Goal: Check status: Check status

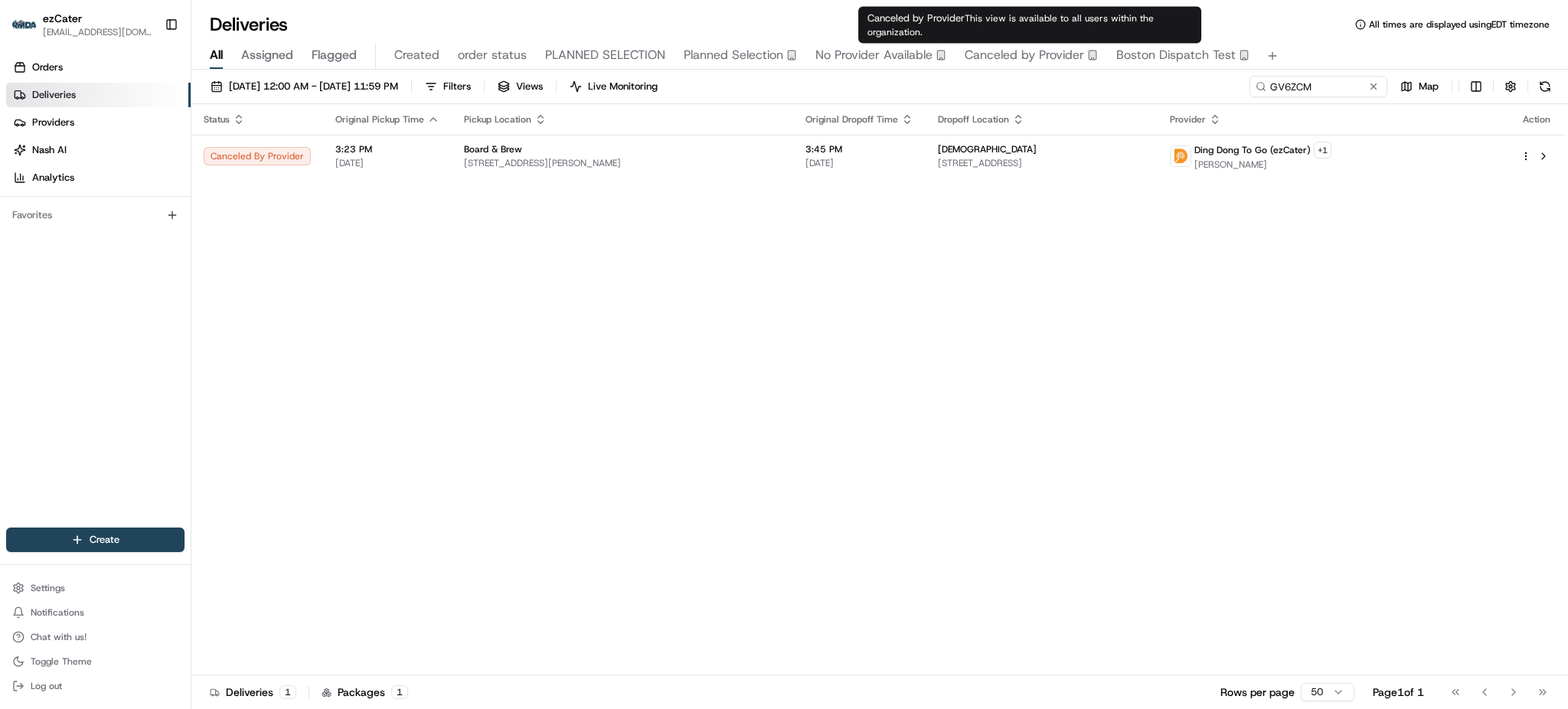
click at [1338, 89] on input "GV6ZCM" at bounding box center [1318, 86] width 138 height 22
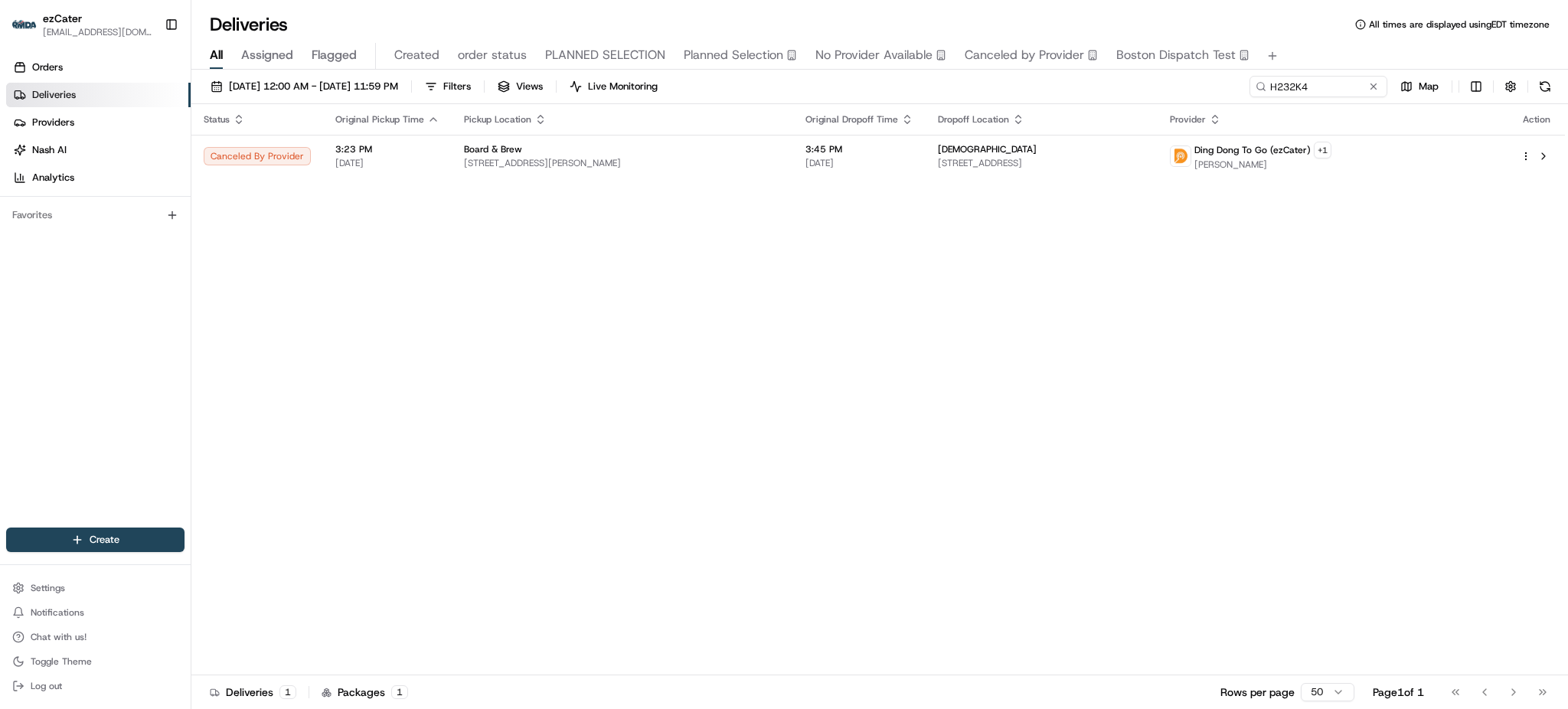
click at [970, 269] on div "Status Original Pickup Time Pickup Location Original Dropoff Time Dropoff Locat…" at bounding box center [877, 389] width 1373 height 571
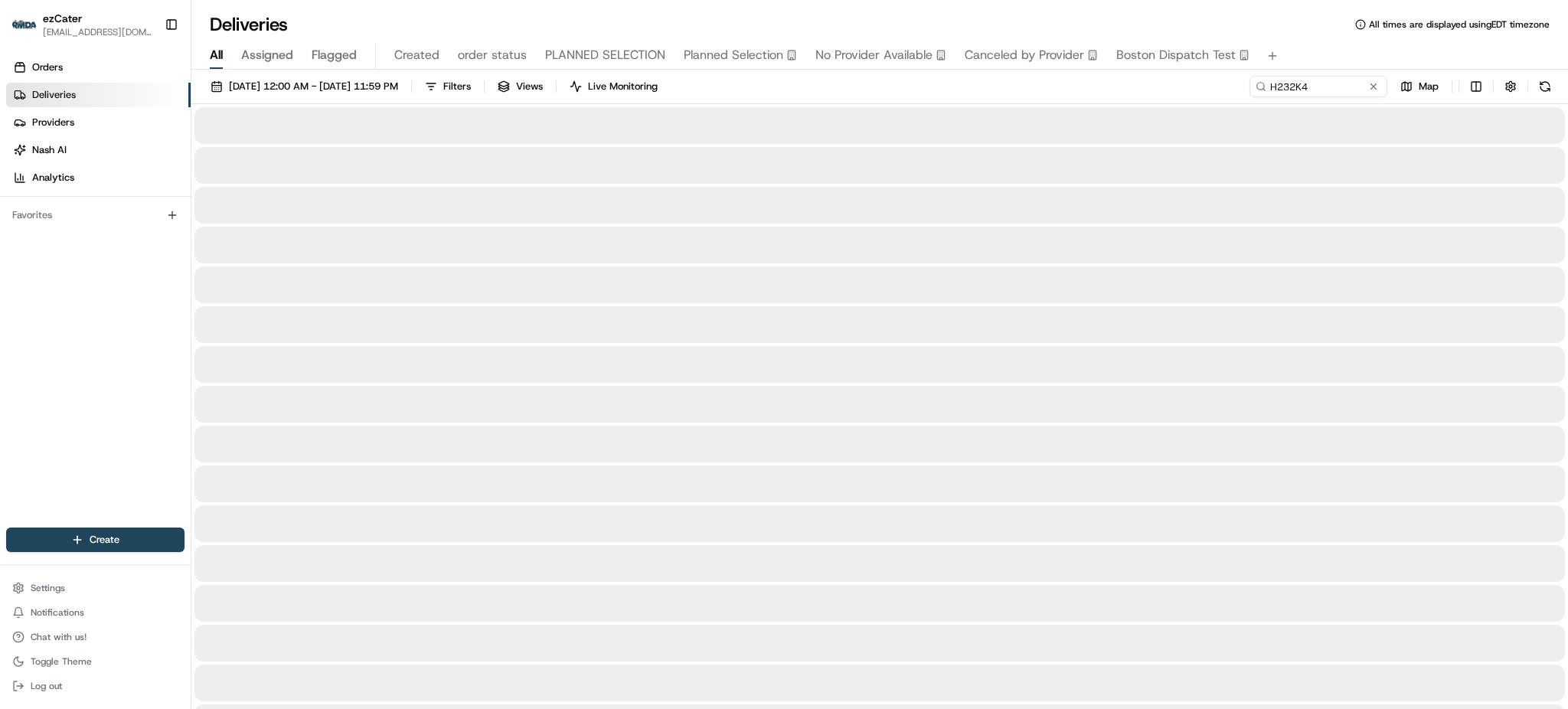
click at [1216, 96] on div "[DATE] 12:00 AM - [DATE] 11:59 PM Filters Views Live Monitoring H232K4 Map" at bounding box center [879, 90] width 1377 height 28
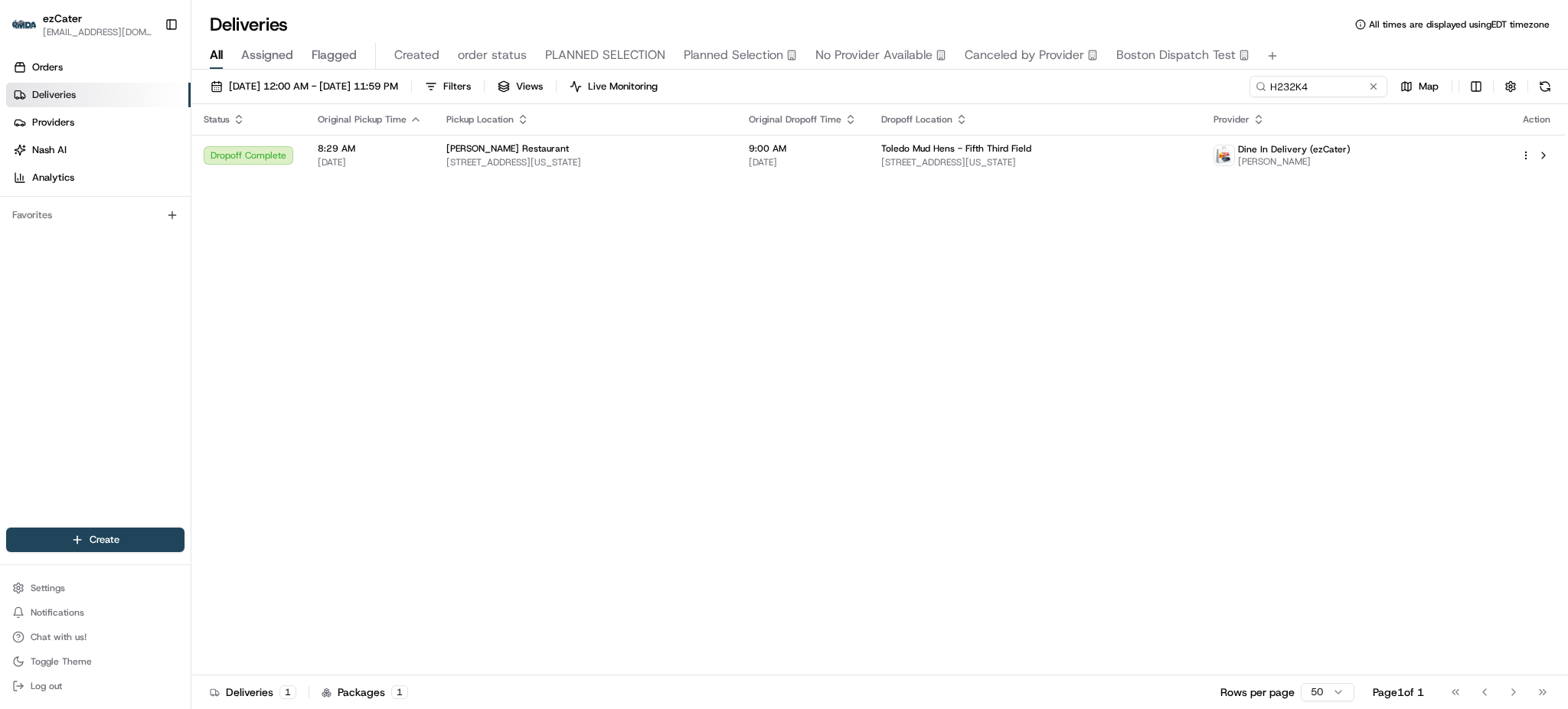
click at [849, 139] on td "9:00 AM [DATE]" at bounding box center [802, 155] width 133 height 41
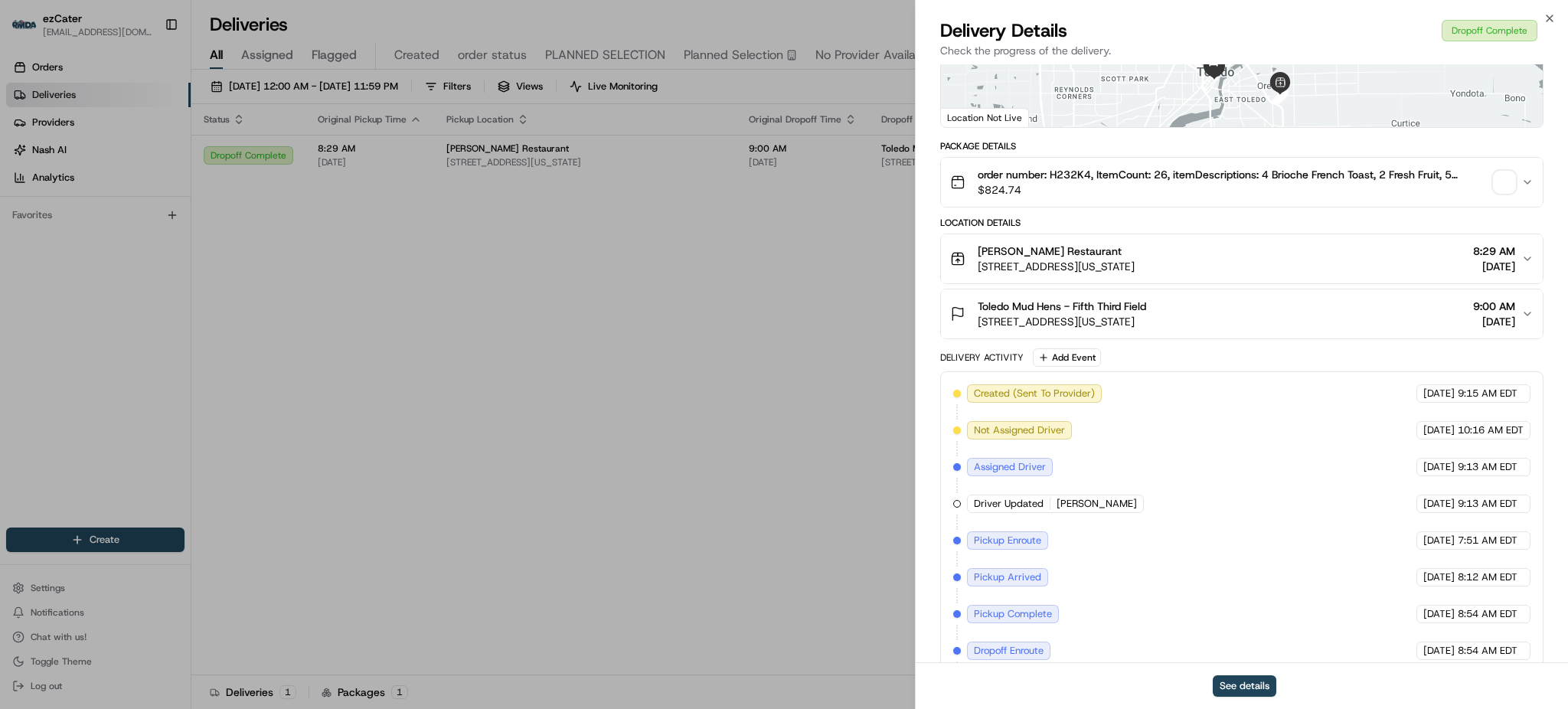
scroll to position [320, 0]
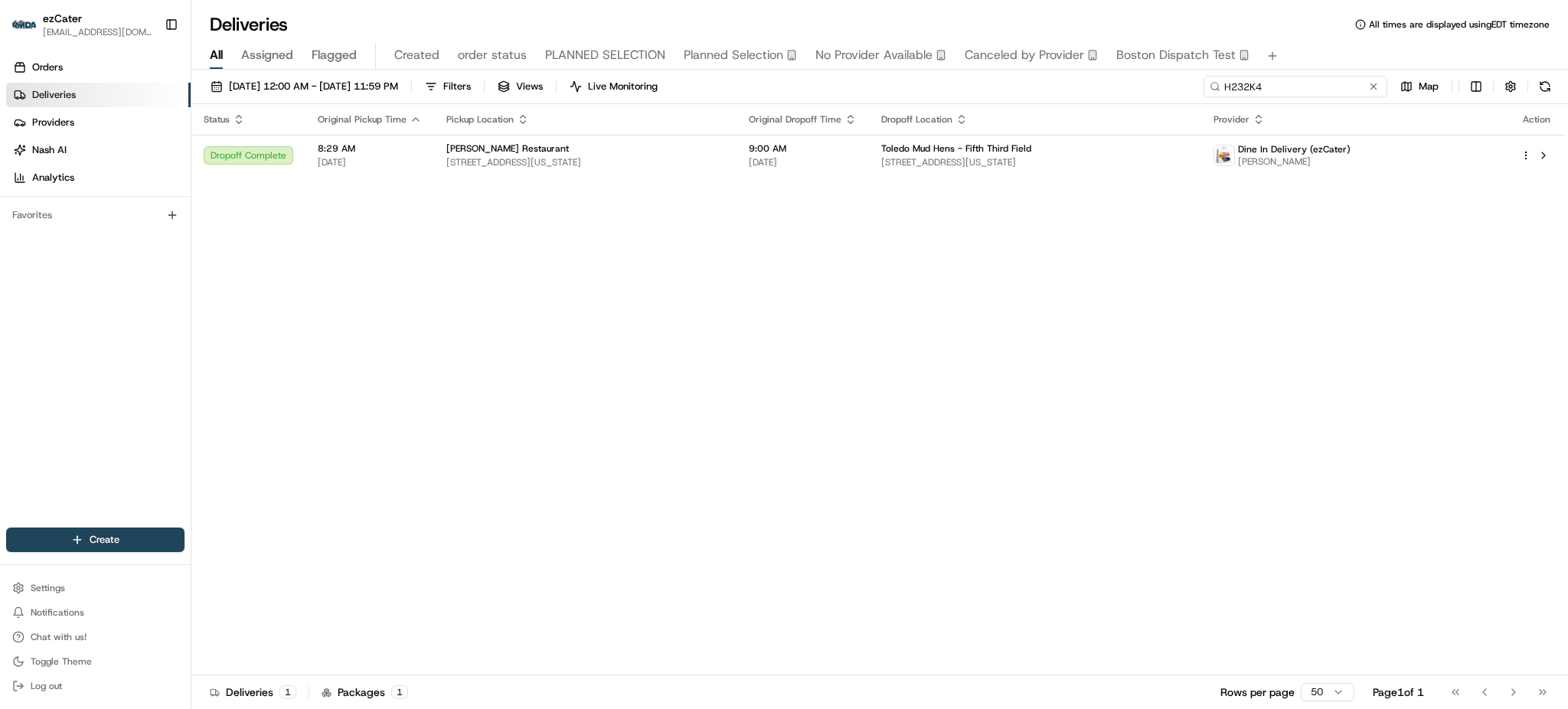
click at [1336, 90] on input "H232K4" at bounding box center [1295, 86] width 183 height 22
paste input "0XAUKM"
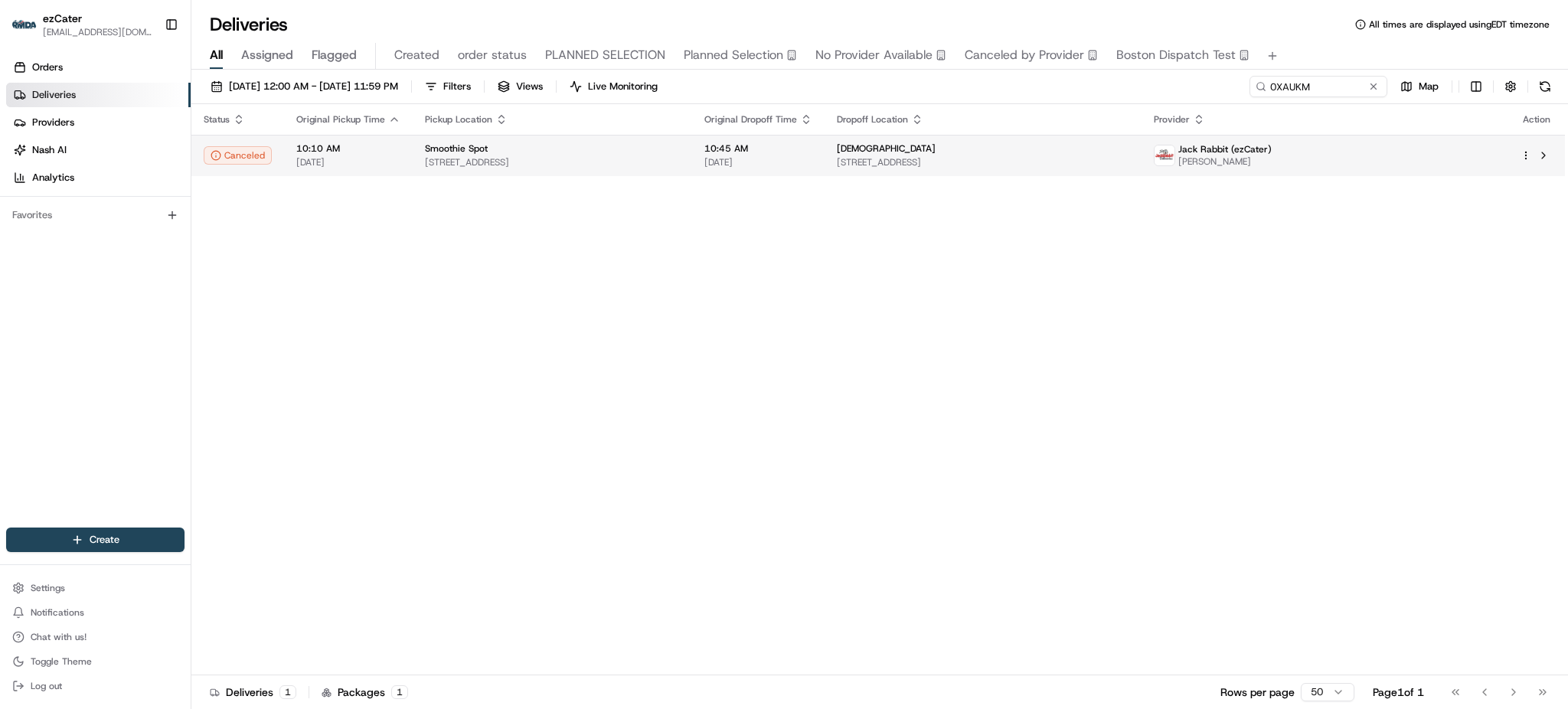
click at [1129, 152] on div "[DEMOGRAPHIC_DATA]" at bounding box center [982, 148] width 292 height 12
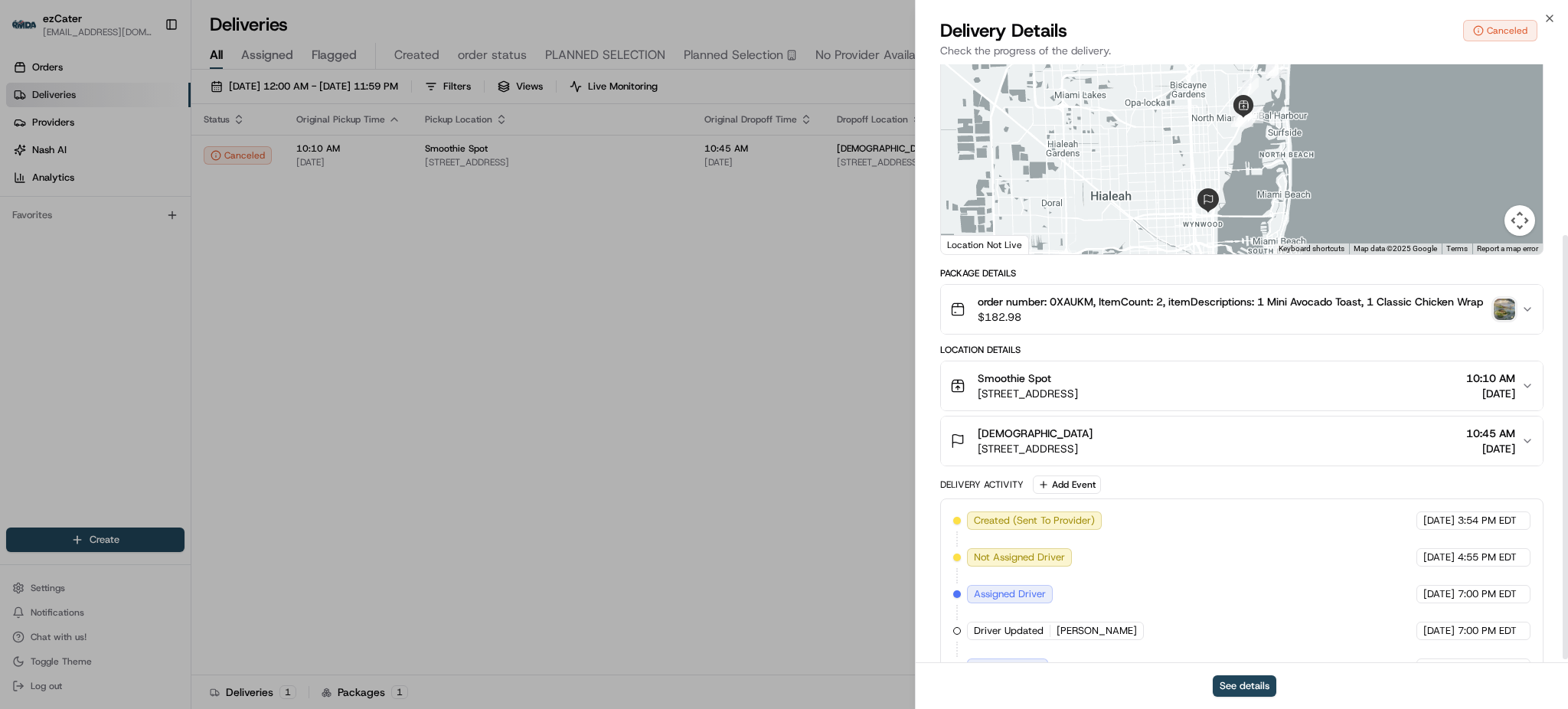
scroll to position [245, 0]
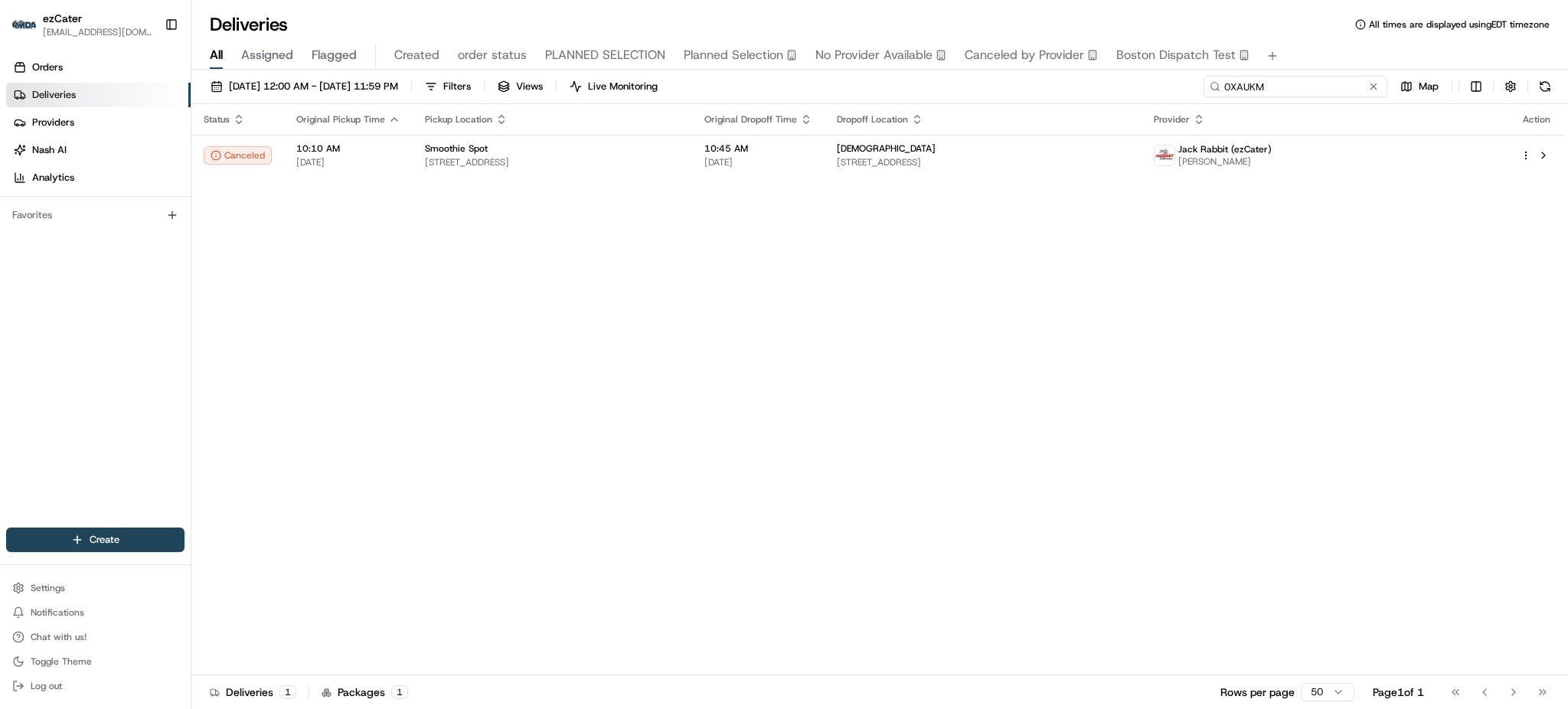
click at [1310, 85] on input "0XAUKM" at bounding box center [1295, 86] width 183 height 22
paste input "8Q0YCC"
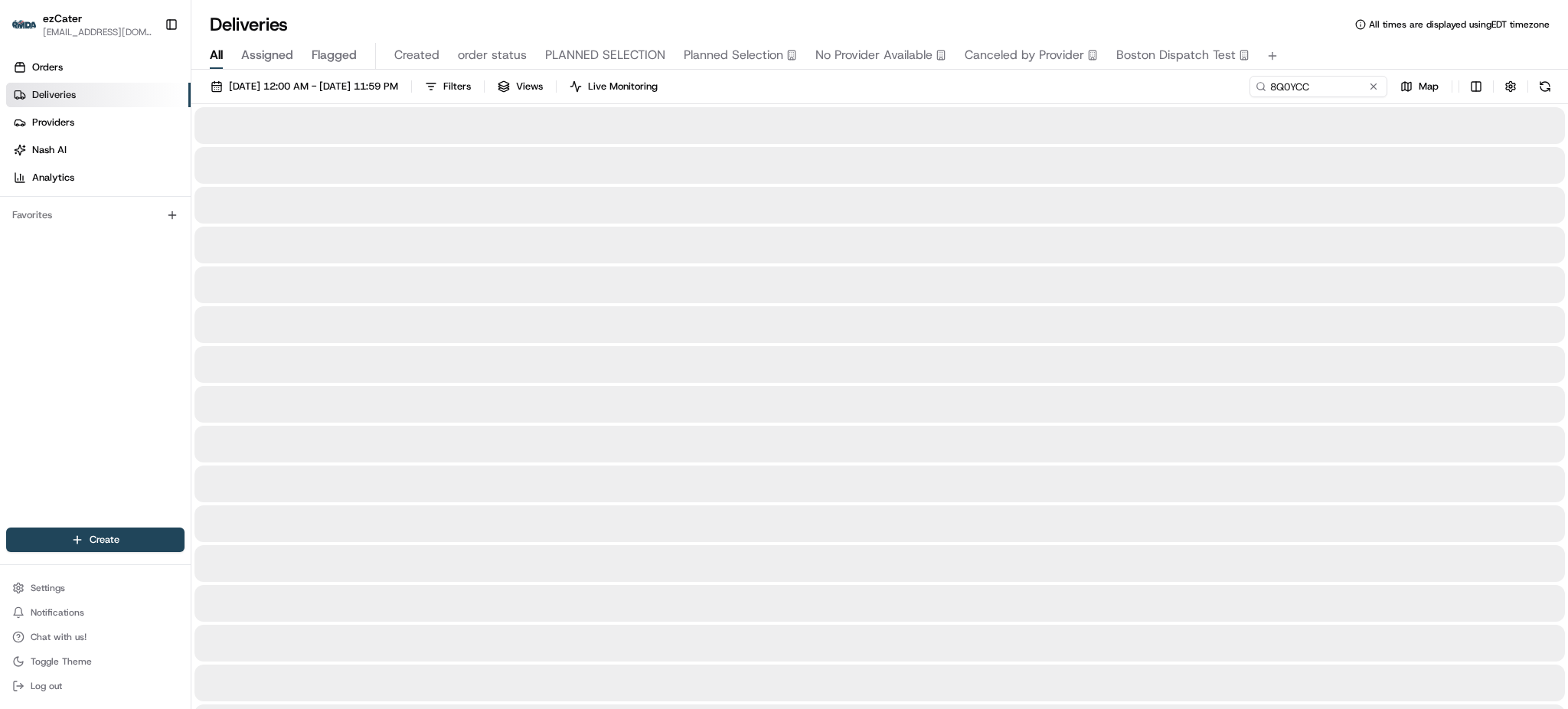
click at [1137, 93] on div "[DATE] 12:00 AM - [DATE] 11:59 PM Filters Views Live Monitoring 8Q0YCC Map" at bounding box center [879, 90] width 1377 height 28
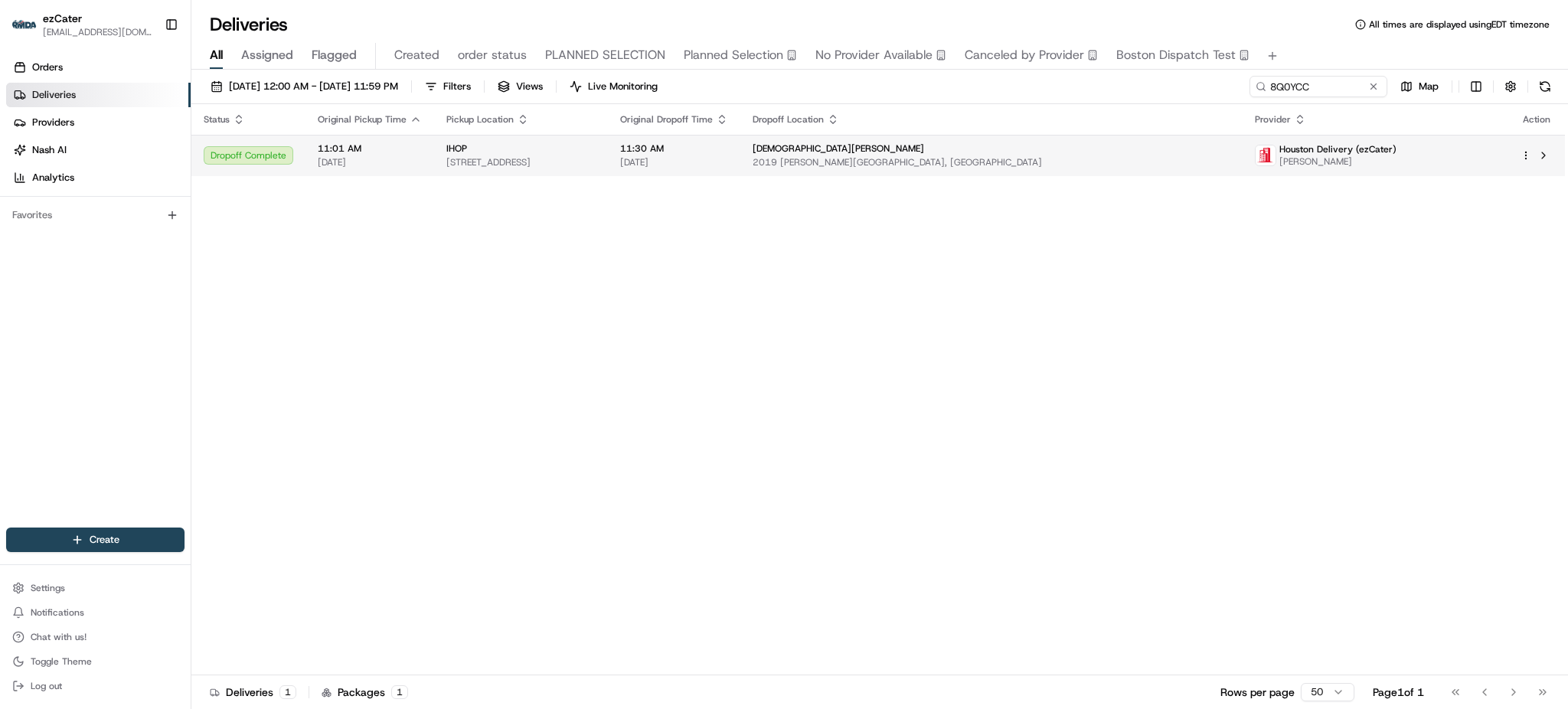
click at [971, 169] on td "[DEMOGRAPHIC_DATA][PERSON_NAME] 2019 [PERSON_NAME][GEOGRAPHIC_DATA], [GEOGRAPHI…" at bounding box center [991, 155] width 502 height 41
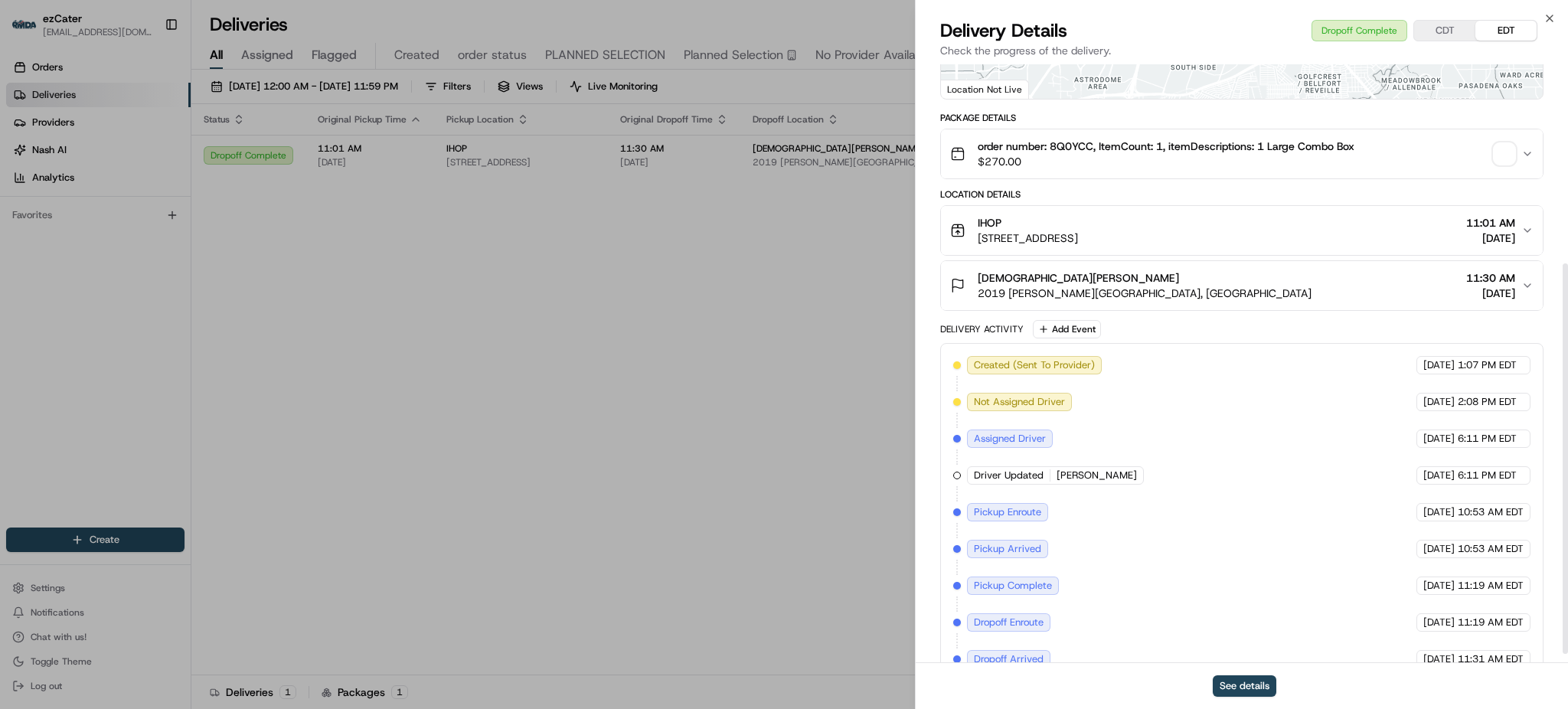
scroll to position [320, 0]
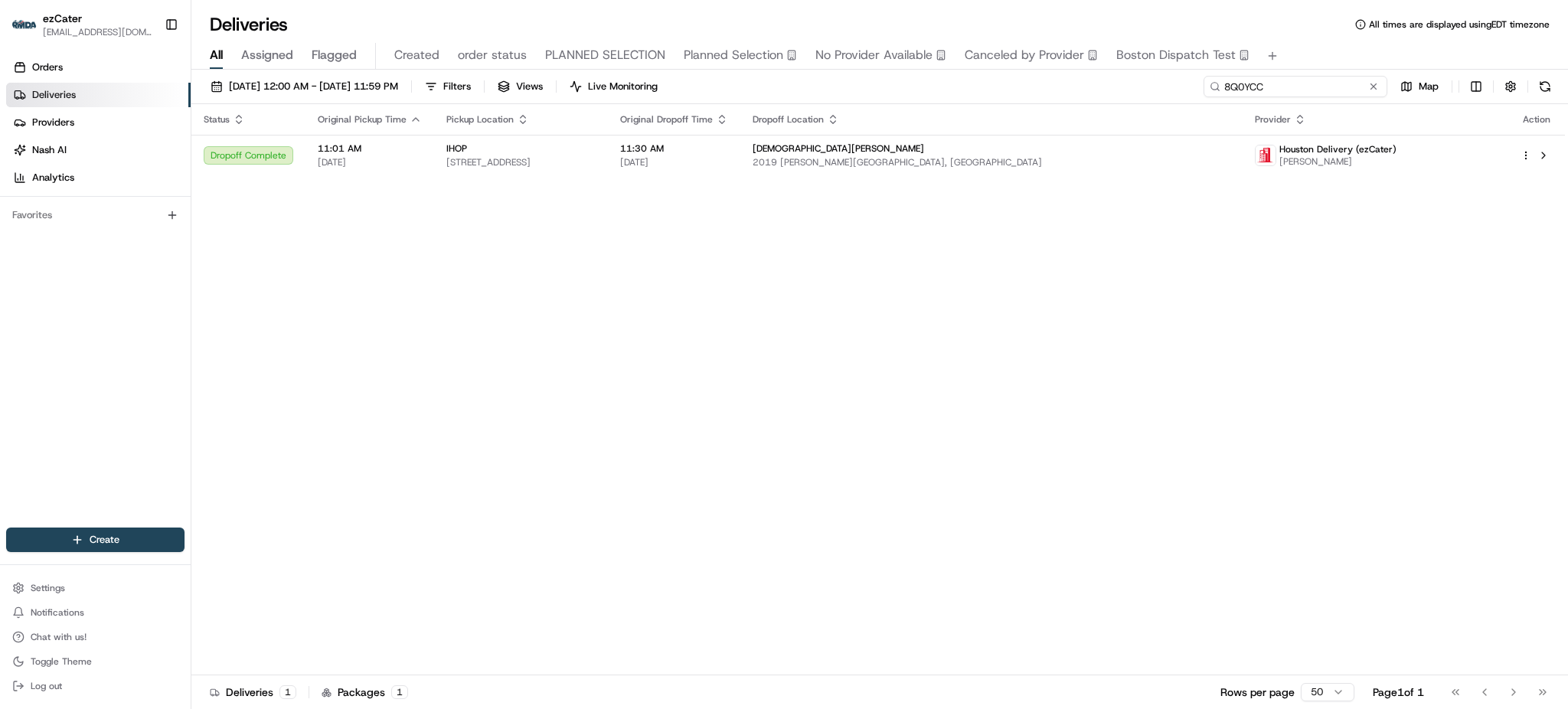
click at [1336, 93] on input "8Q0YCC" at bounding box center [1295, 86] width 183 height 22
paste input "KA975R"
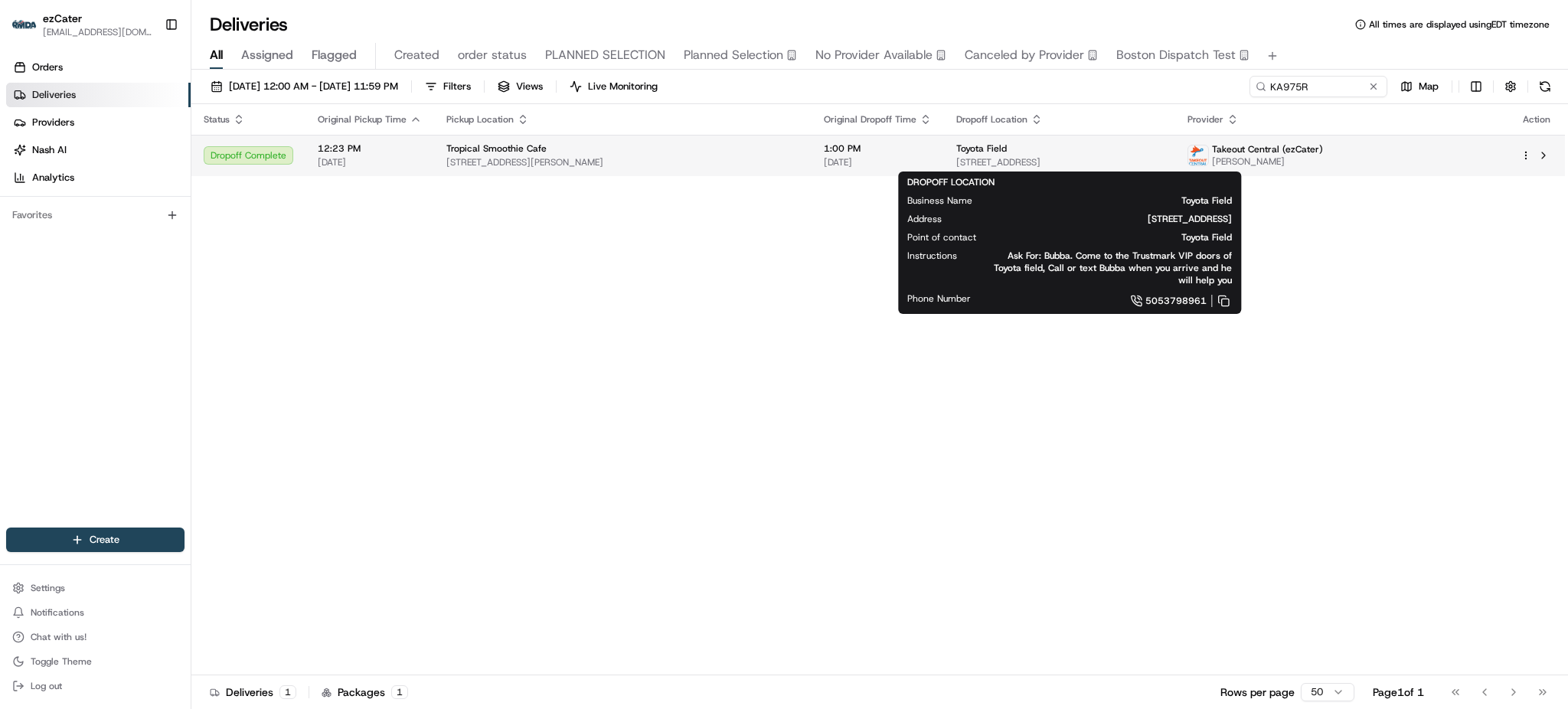
click at [1163, 146] on div "Toyota Field" at bounding box center [1059, 148] width 207 height 12
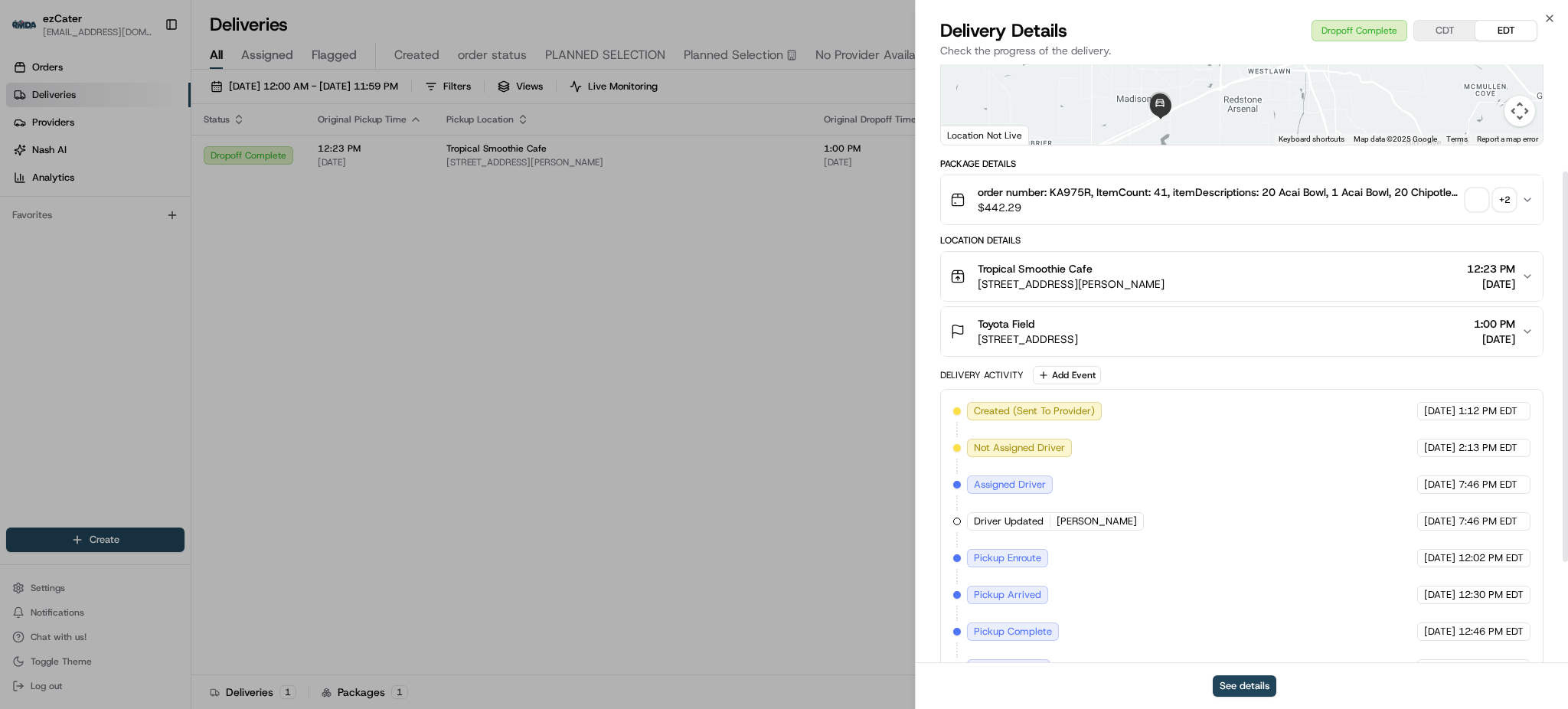
scroll to position [320, 0]
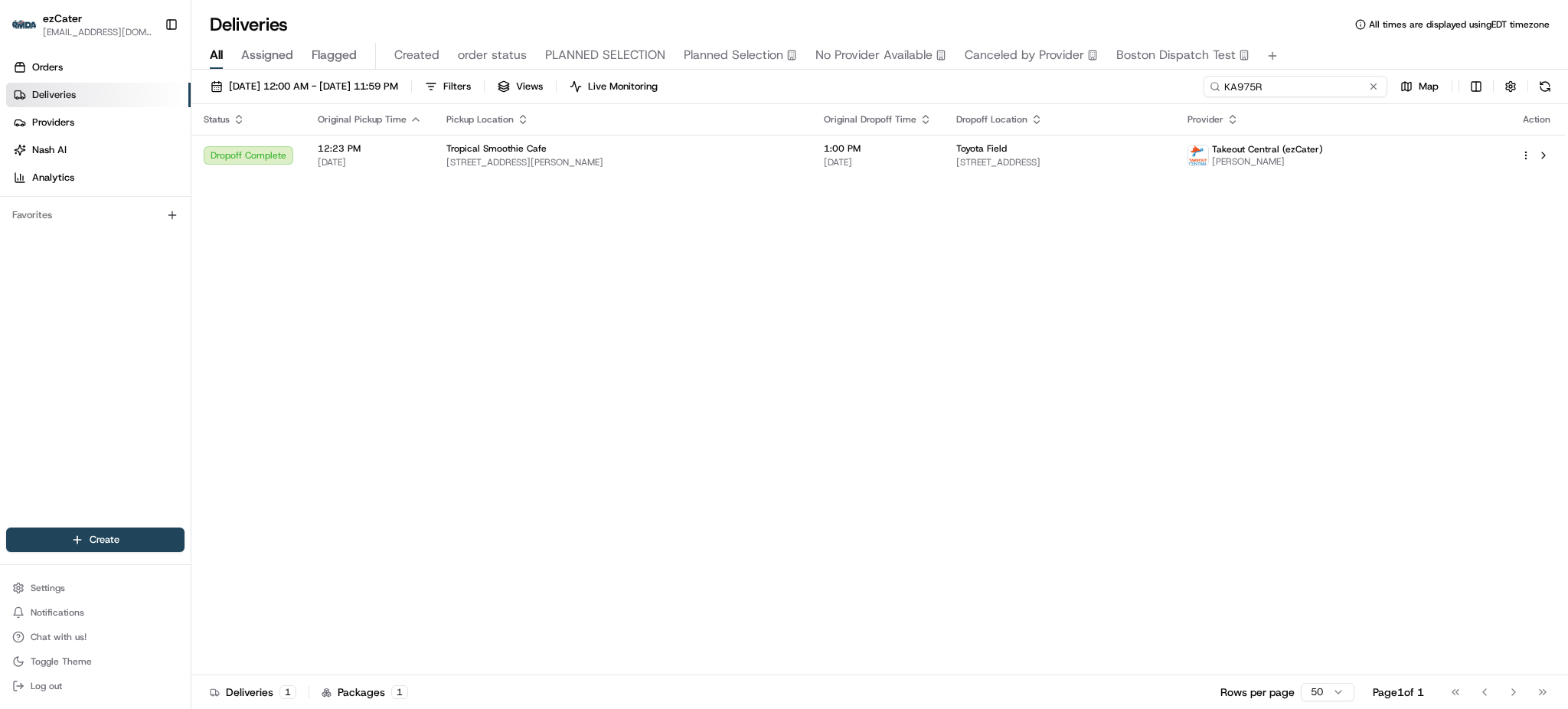
click at [1347, 92] on input "KA975R" at bounding box center [1295, 86] width 183 height 22
paste input "YYKCZG"
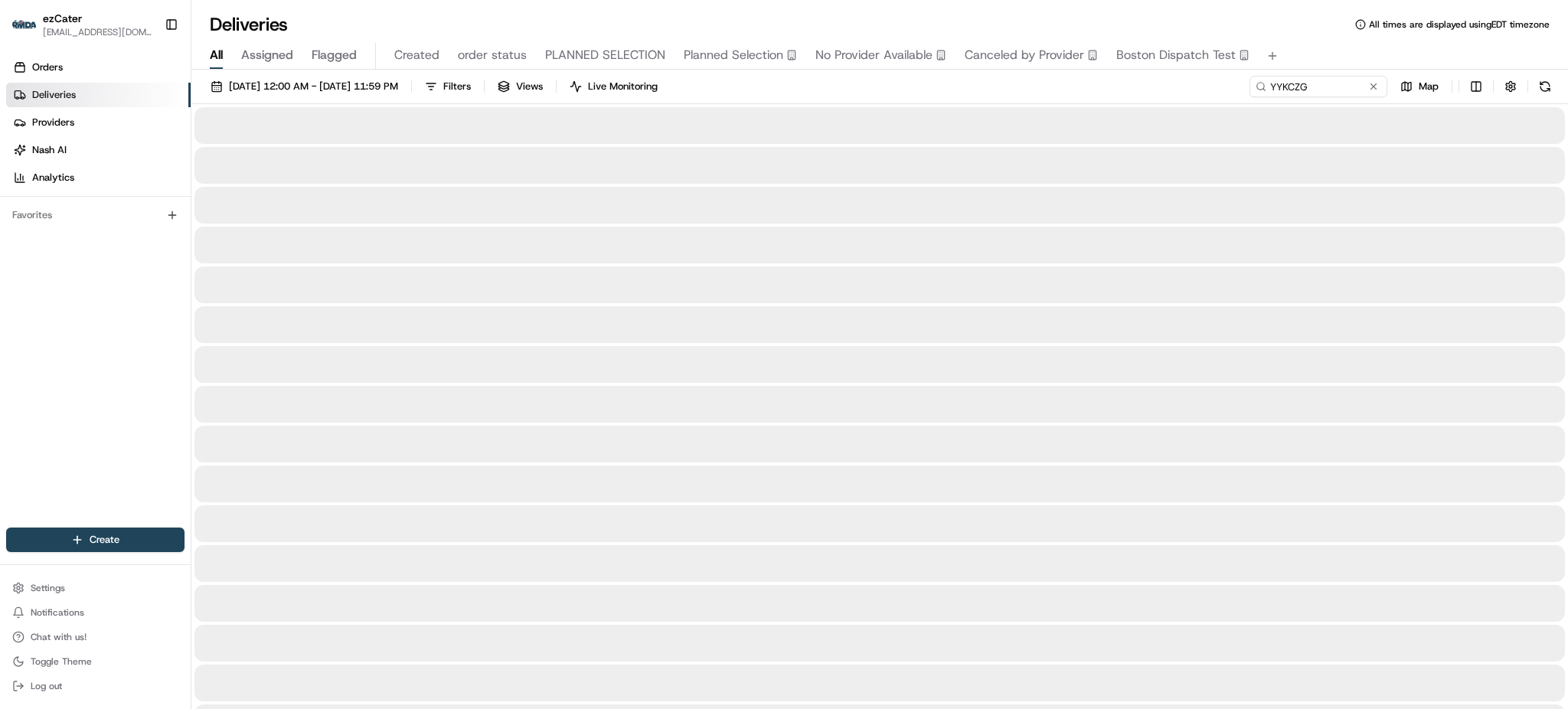
click at [1122, 93] on div "[DATE] 12:00 AM - [DATE] 11:59 PM Filters Views Live Monitoring YYKCZG Map" at bounding box center [879, 90] width 1377 height 28
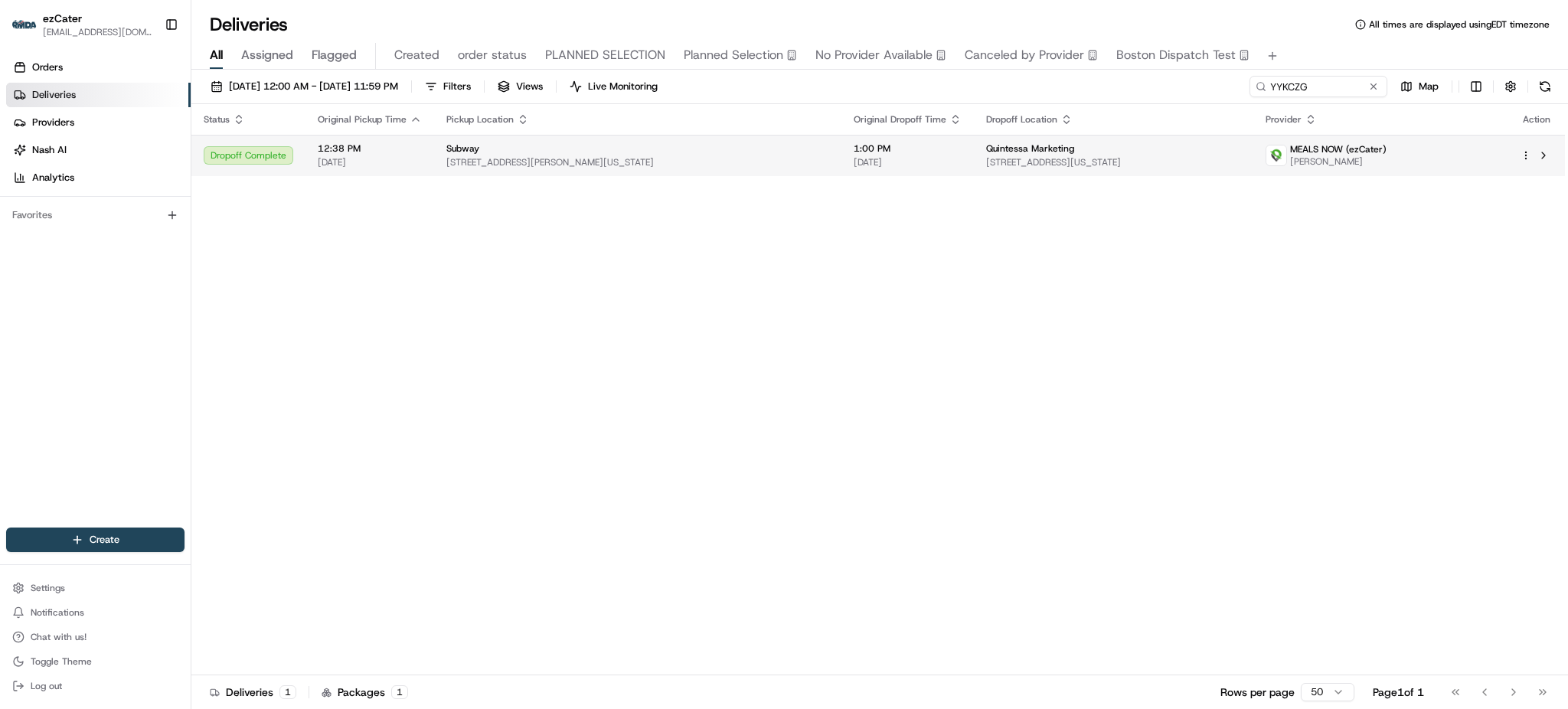
click at [1170, 153] on div "Quintessa Marketing" at bounding box center [1113, 148] width 255 height 12
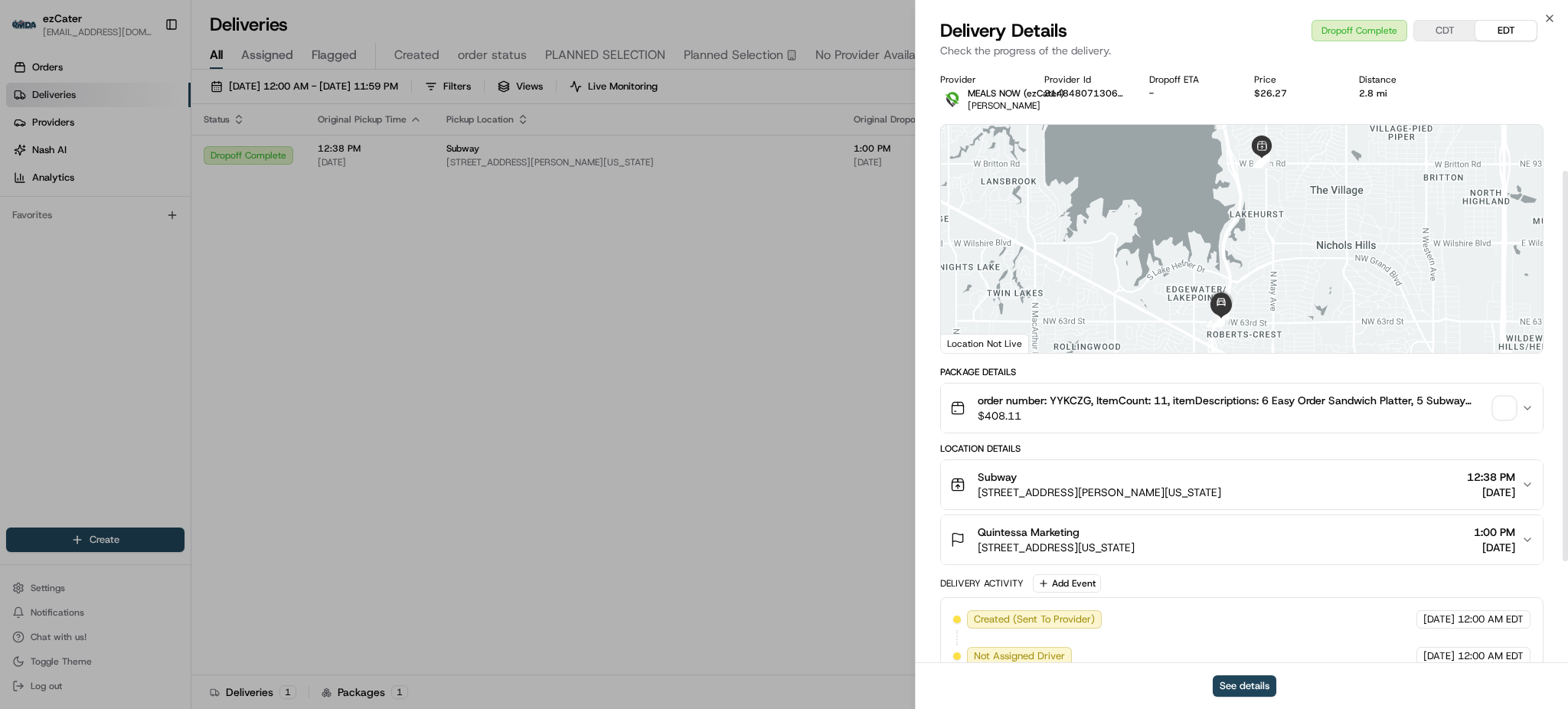
scroll to position [320, 0]
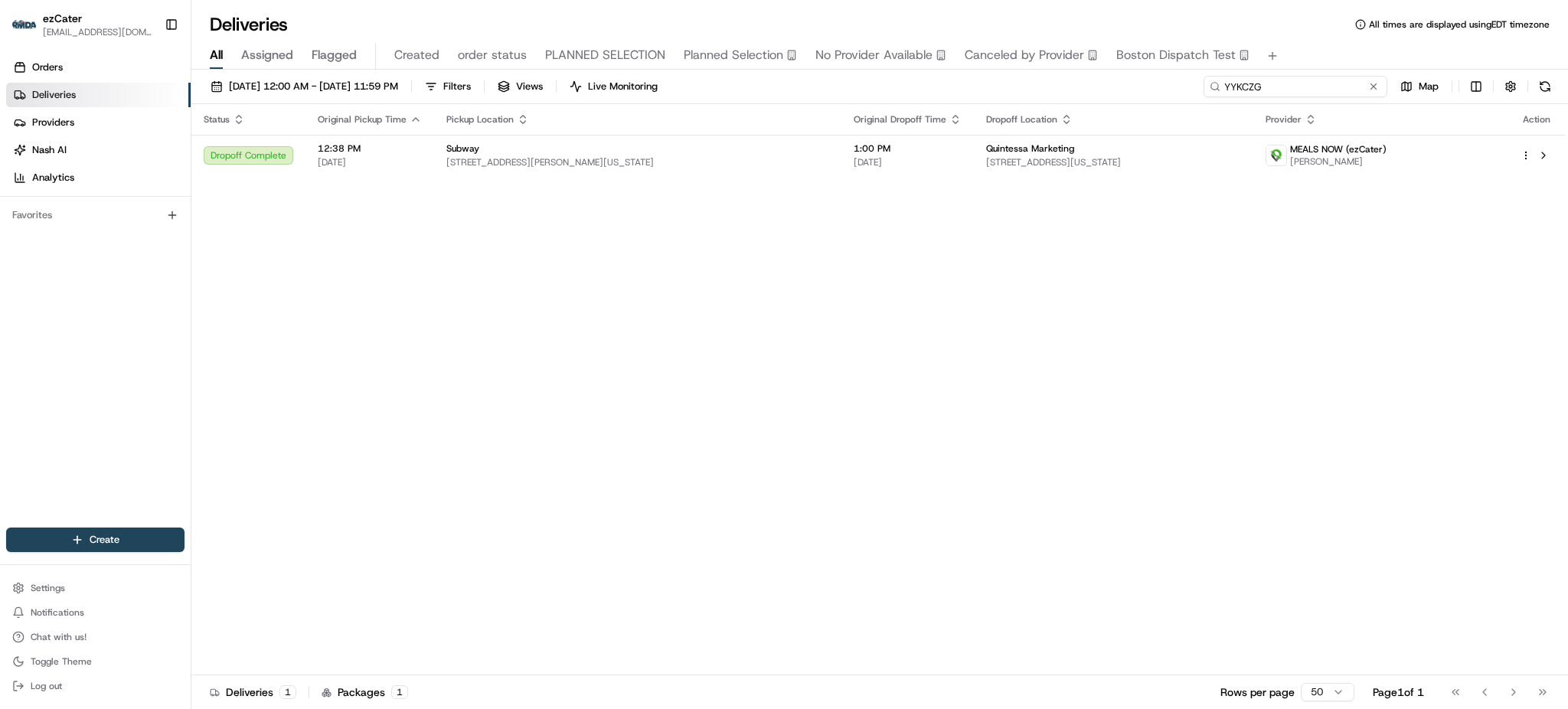
click at [1324, 80] on input "YYKCZG" at bounding box center [1295, 86] width 183 height 22
paste input "X70X8X"
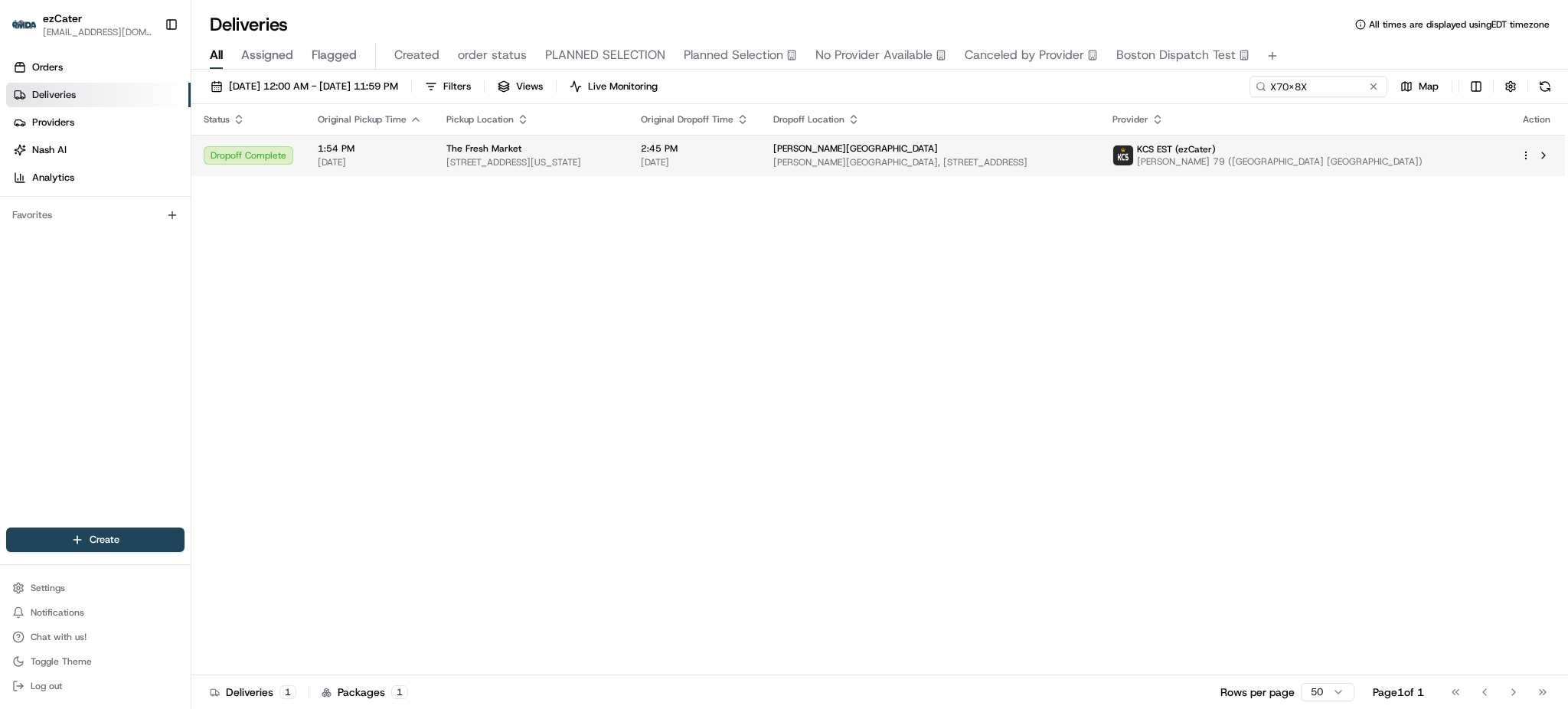
click at [959, 165] on span "[PERSON_NAME][GEOGRAPHIC_DATA], [STREET_ADDRESS]" at bounding box center [931, 162] width 315 height 12
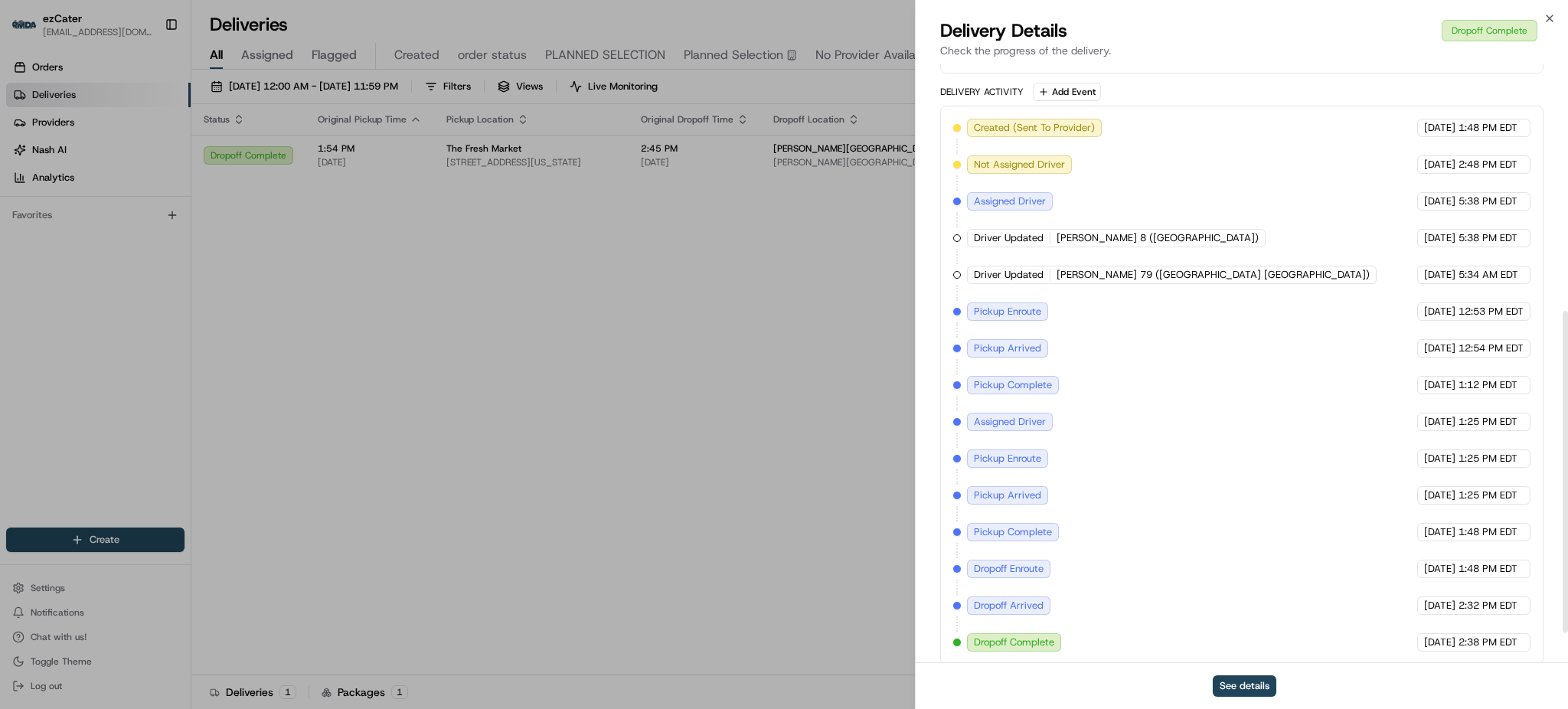
scroll to position [312, 0]
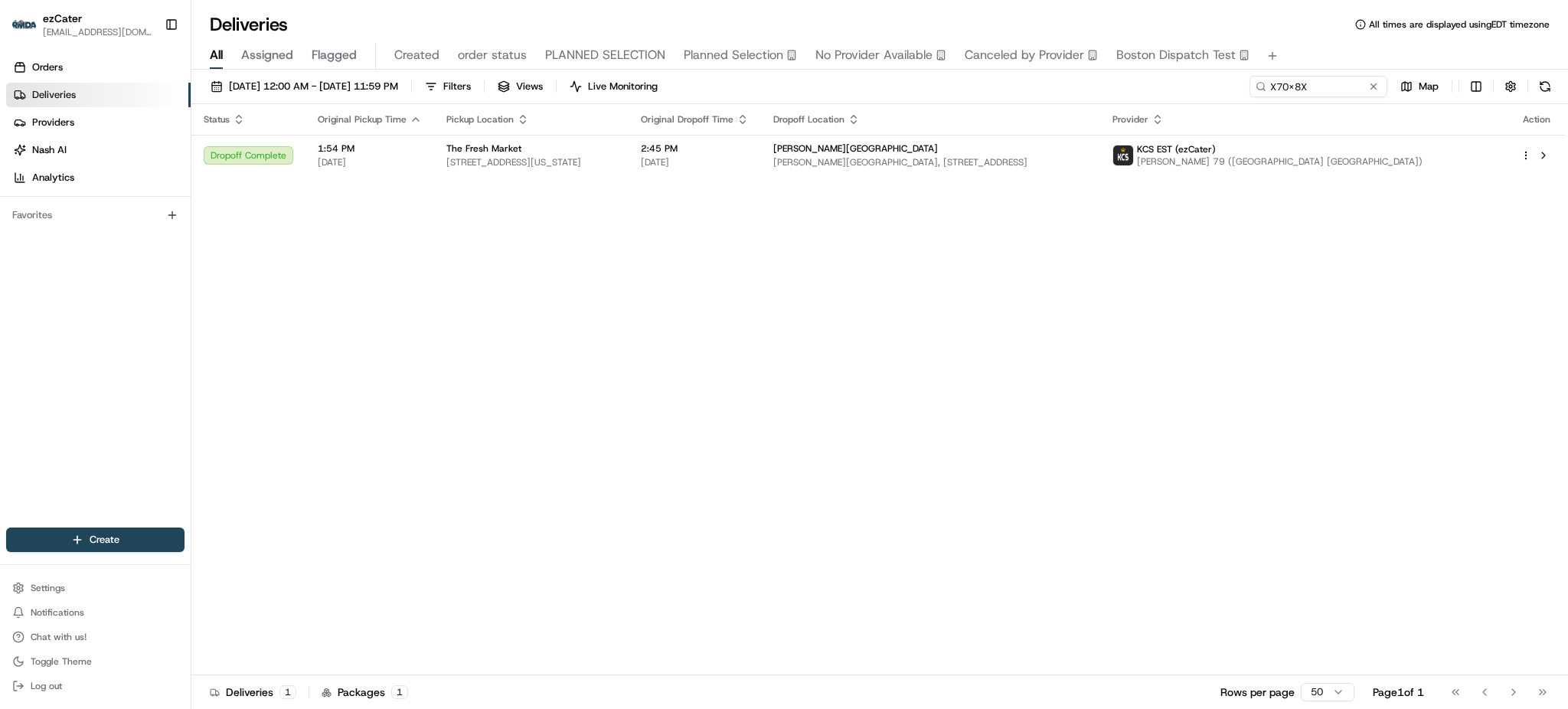
click at [1310, 102] on div "[DATE] 12:00 AM - [DATE] 11:59 PM Filters Views Live Monitoring X70X8X Map" at bounding box center [879, 90] width 1377 height 28
click at [1316, 81] on input "X70X8X" at bounding box center [1295, 86] width 183 height 22
paste input "8VV1FA"
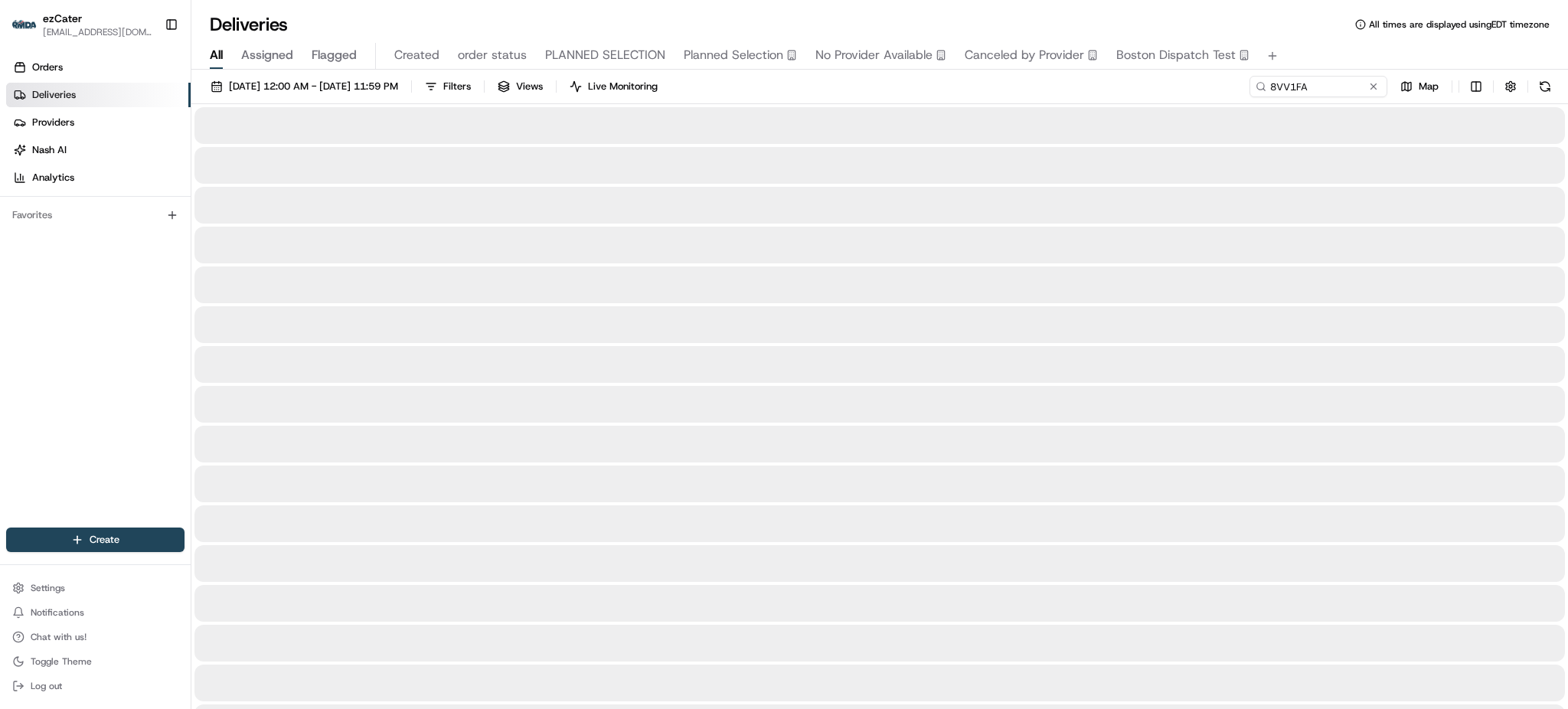
click at [1081, 96] on div "[DATE] 12:00 AM - [DATE] 11:59 PM Filters Views Live Monitoring 8VV1FA Map" at bounding box center [879, 90] width 1377 height 28
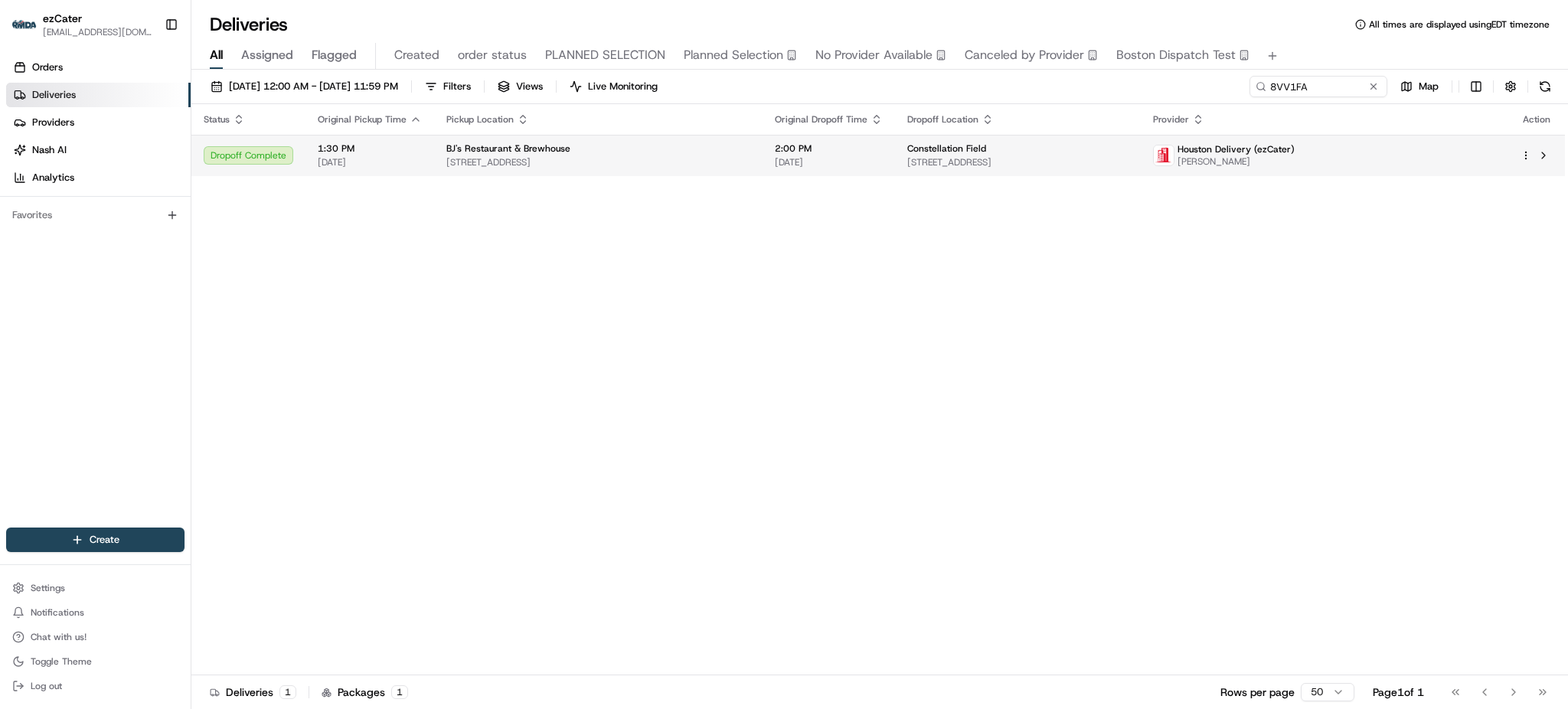
click at [960, 158] on span "[STREET_ADDRESS]" at bounding box center [1017, 162] width 221 height 12
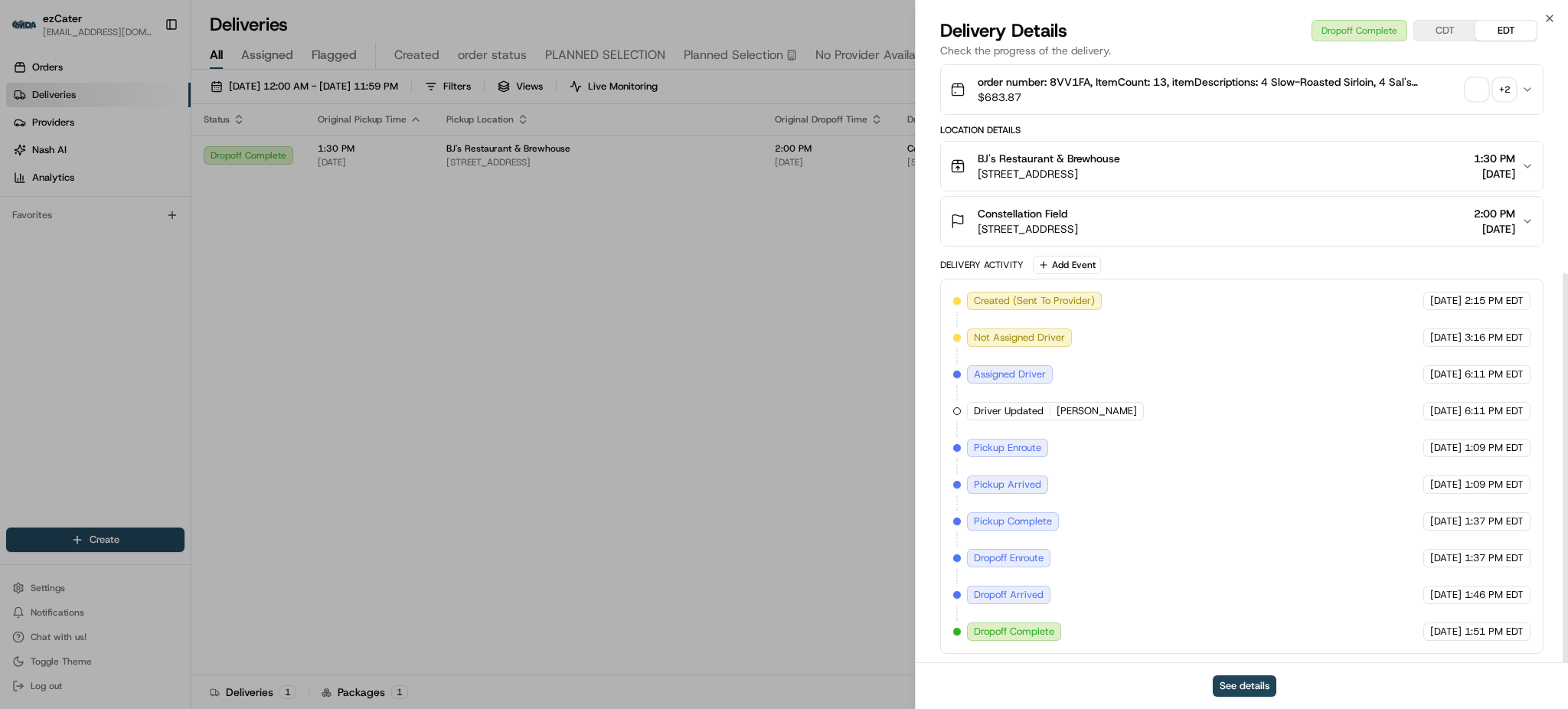
scroll to position [320, 0]
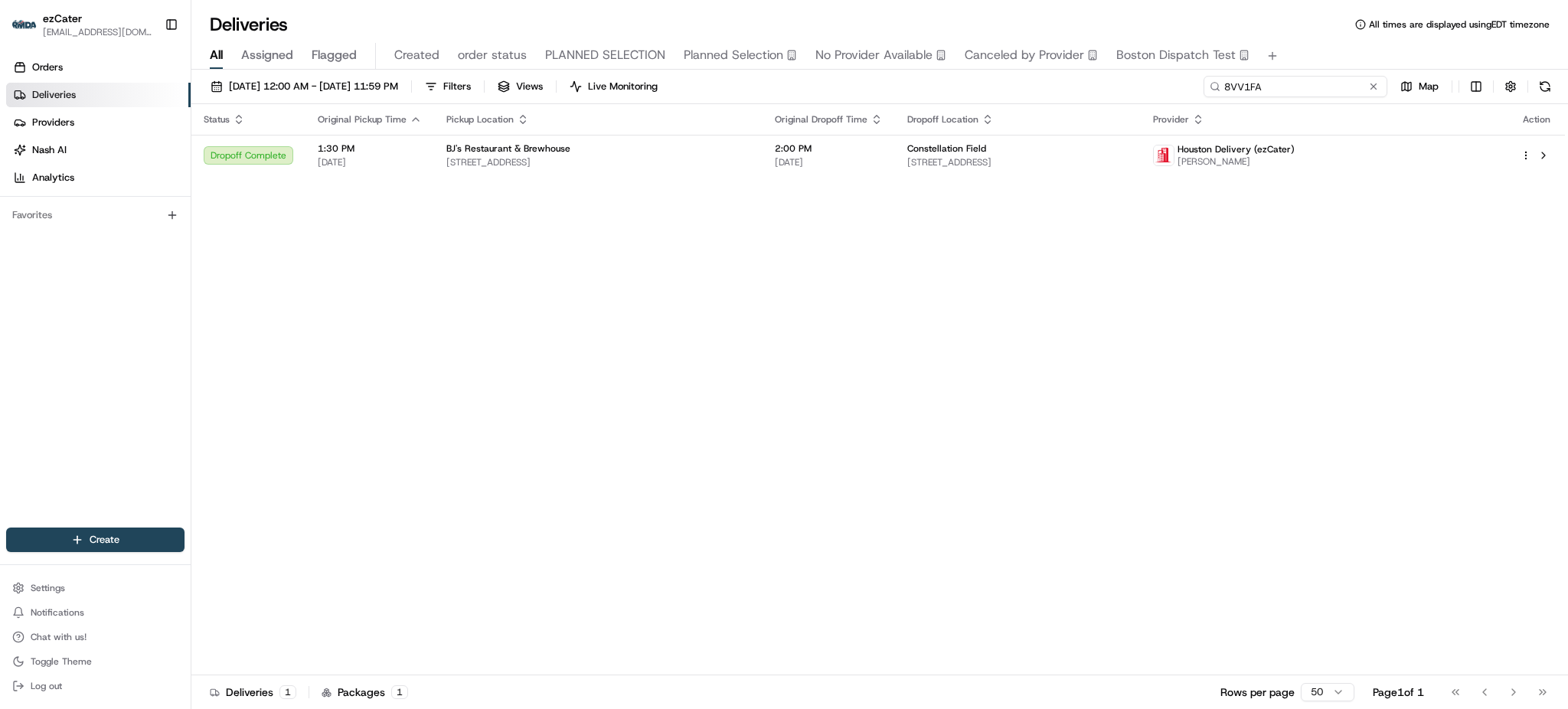
click at [1358, 90] on input "8VV1FA" at bounding box center [1295, 86] width 183 height 22
paste input "4EQPFT"
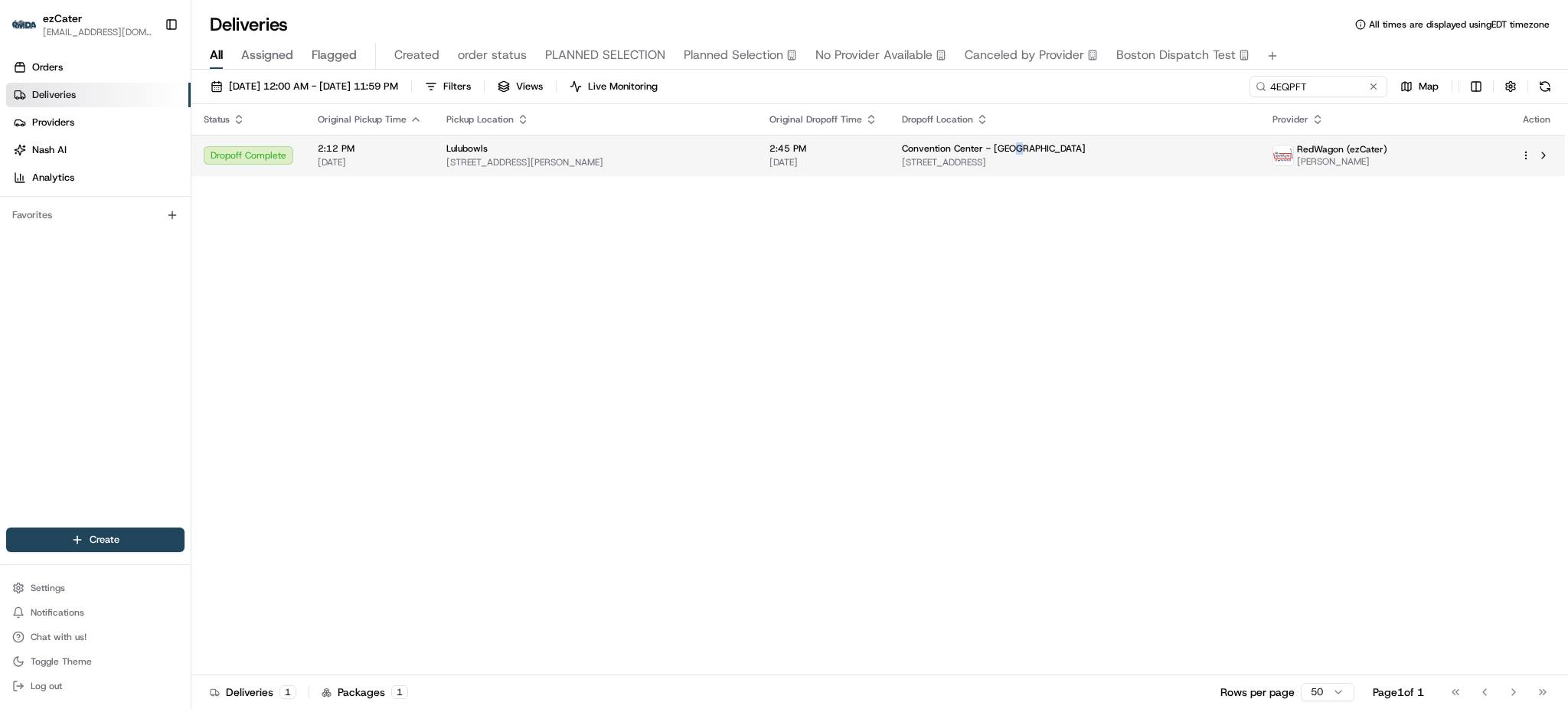
click at [1007, 146] on span "Convention Center - [GEOGRAPHIC_DATA]" at bounding box center [994, 148] width 183 height 12
click at [1041, 143] on td "Convention Center - [GEOGRAPHIC_DATA] [STREET_ADDRESS]" at bounding box center [1075, 155] width 370 height 41
click at [1078, 127] on th "Dropoff Location" at bounding box center [1075, 119] width 370 height 31
click at [1078, 160] on span "[STREET_ADDRESS]" at bounding box center [1075, 162] width 346 height 12
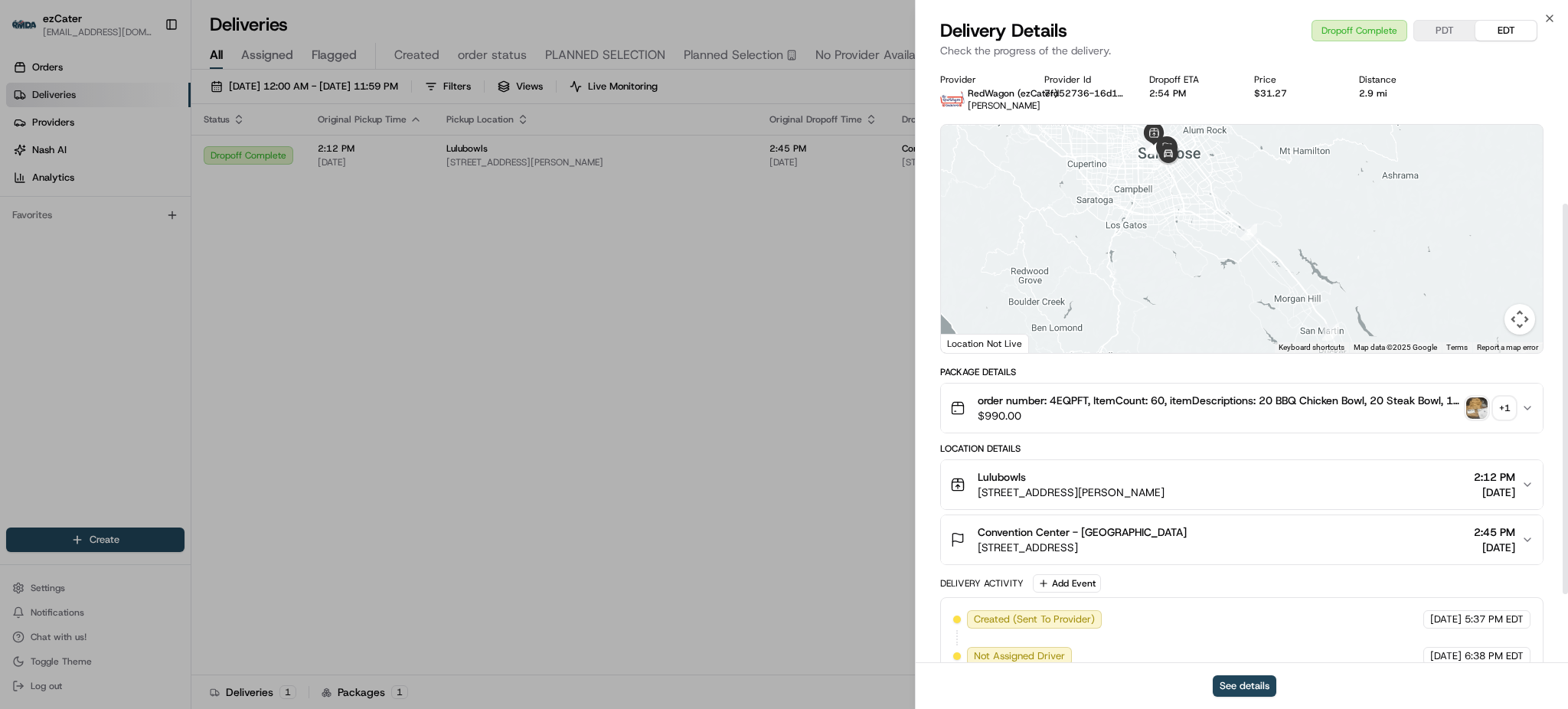
scroll to position [320, 0]
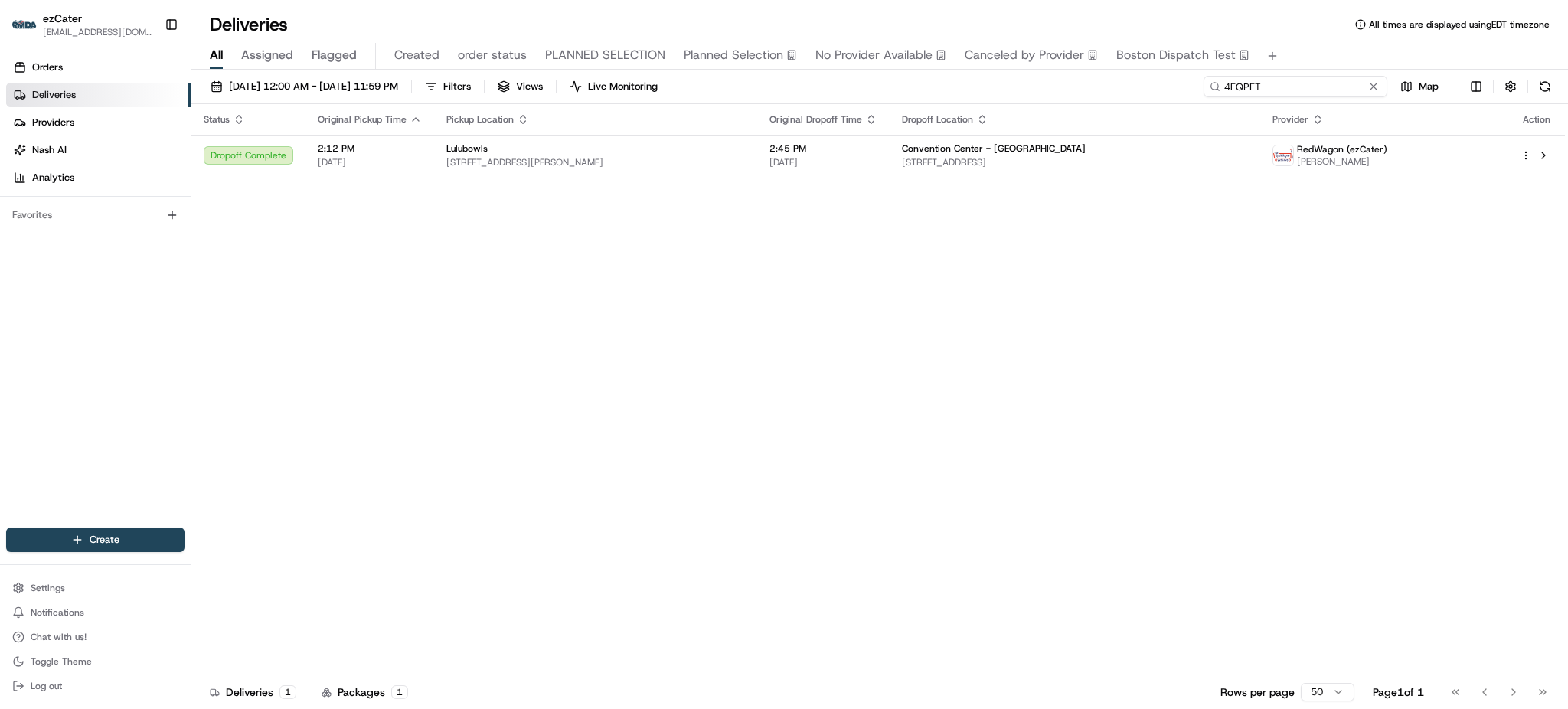
click at [1344, 95] on input "4EQPFT" at bounding box center [1295, 86] width 183 height 22
paste input "Y7631F"
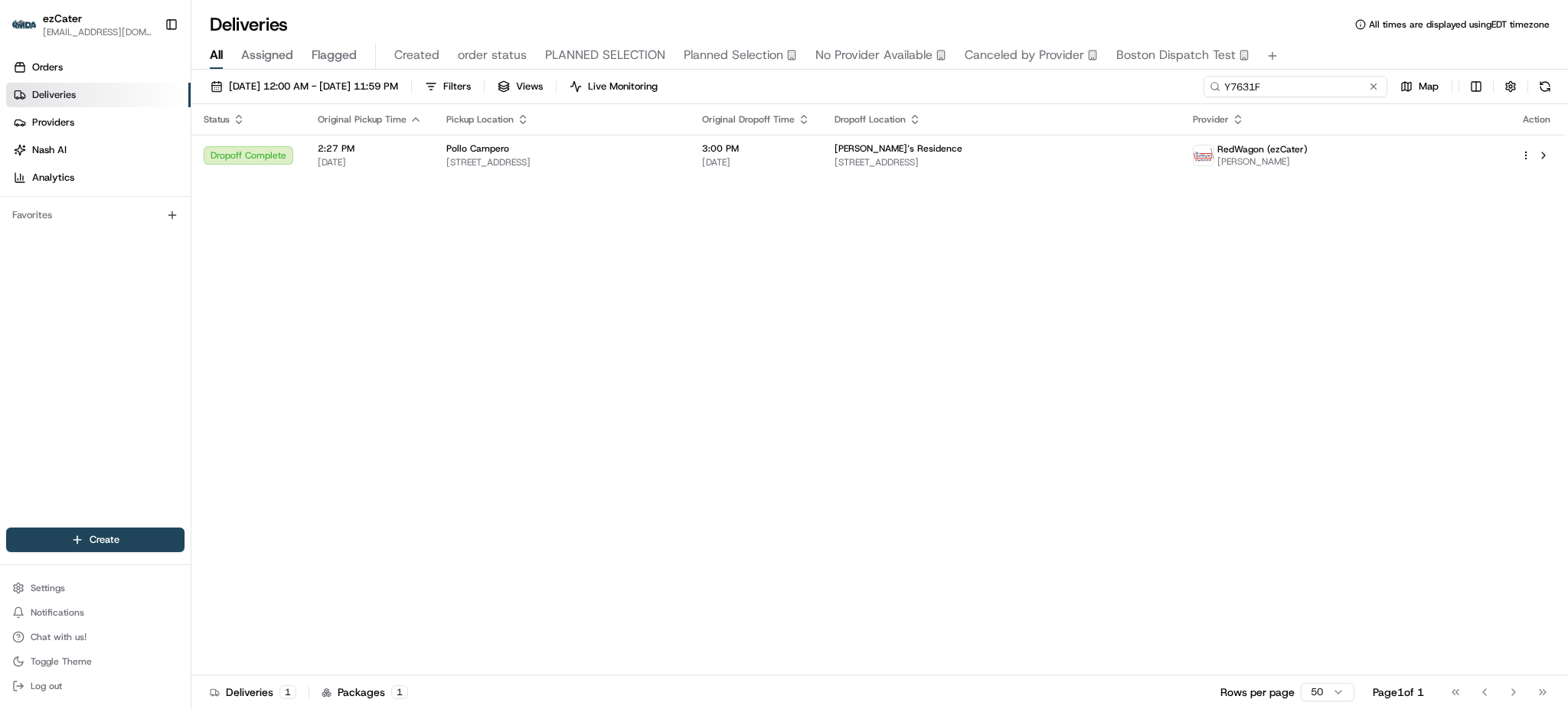
type input "Y7631F"
click at [1143, 95] on div "[DATE] 12:00 AM - [DATE] 11:59 PM Filters Views Live Monitoring Y7631F Map" at bounding box center [879, 90] width 1377 height 28
click at [1097, 141] on td "[PERSON_NAME]’s Residence [STREET_ADDRESS][DEMOGRAPHIC_DATA]" at bounding box center [1001, 155] width 358 height 41
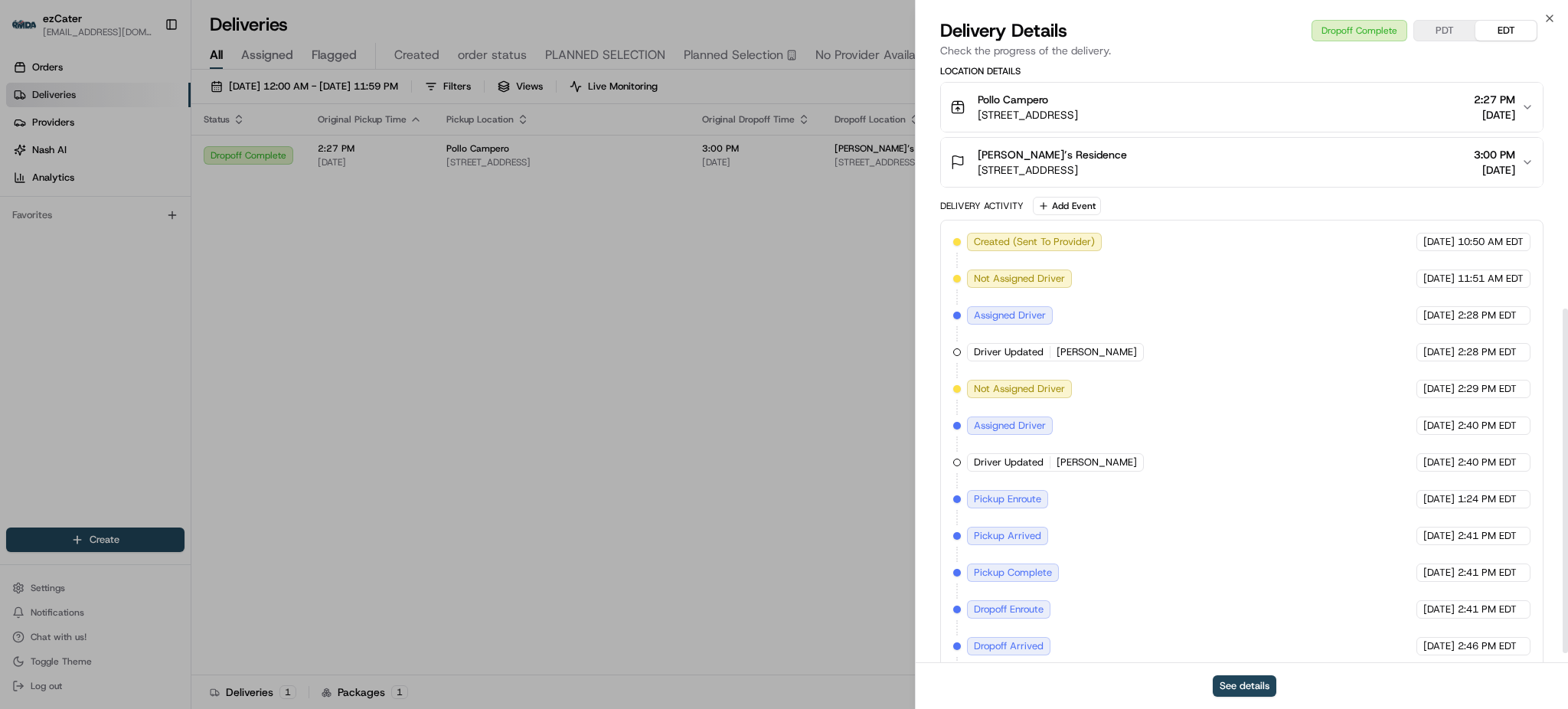
scroll to position [443, 0]
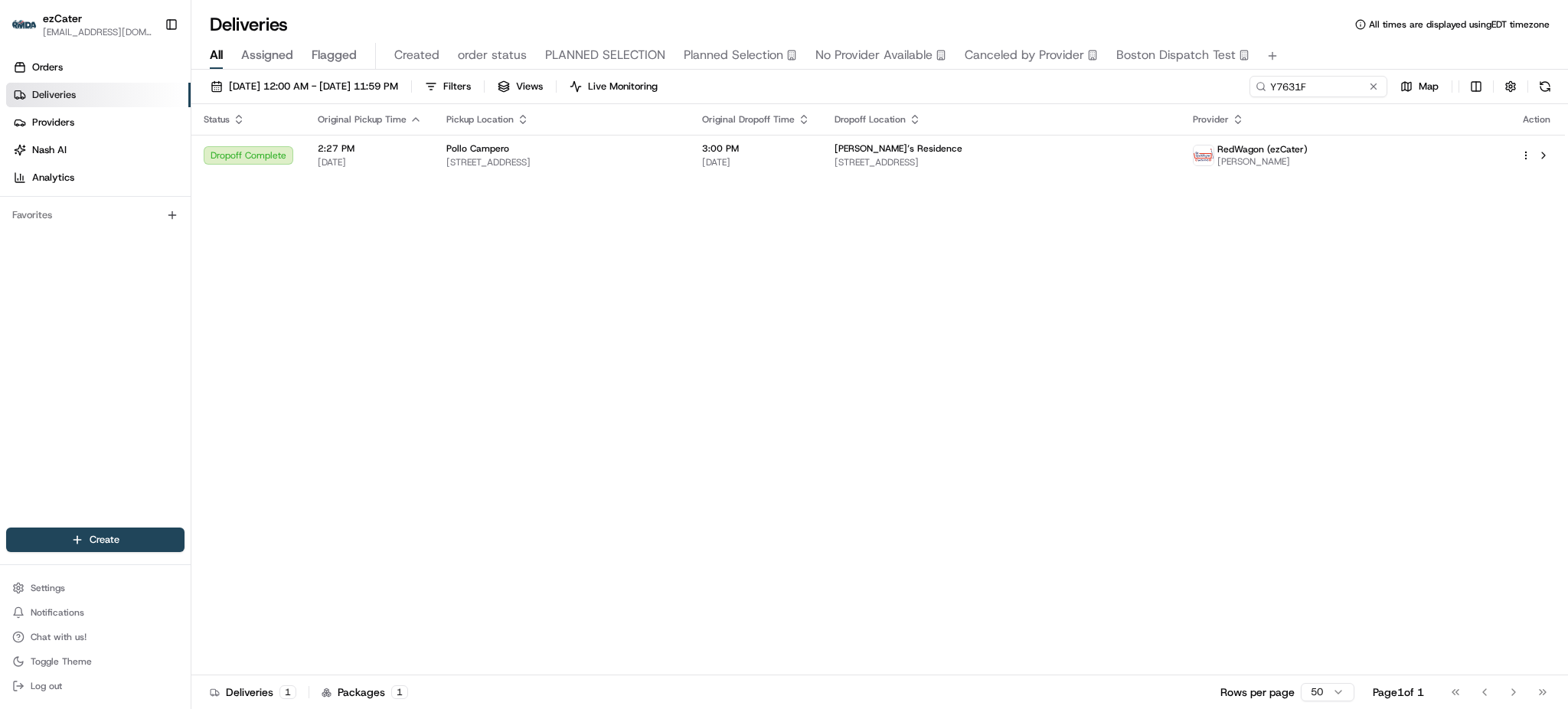
click at [763, 176] on div "Status Original Pickup Time Pickup Location Original Dropoff Time Dropoff Locat…" at bounding box center [877, 389] width 1373 height 571
click at [677, 159] on span "[STREET_ADDRESS]" at bounding box center [561, 162] width 231 height 12
click at [1302, 451] on div "Status Original Pickup Time Pickup Location Original Dropoff Time Dropoff Locat…" at bounding box center [877, 389] width 1373 height 571
